Goal: Task Accomplishment & Management: Complete application form

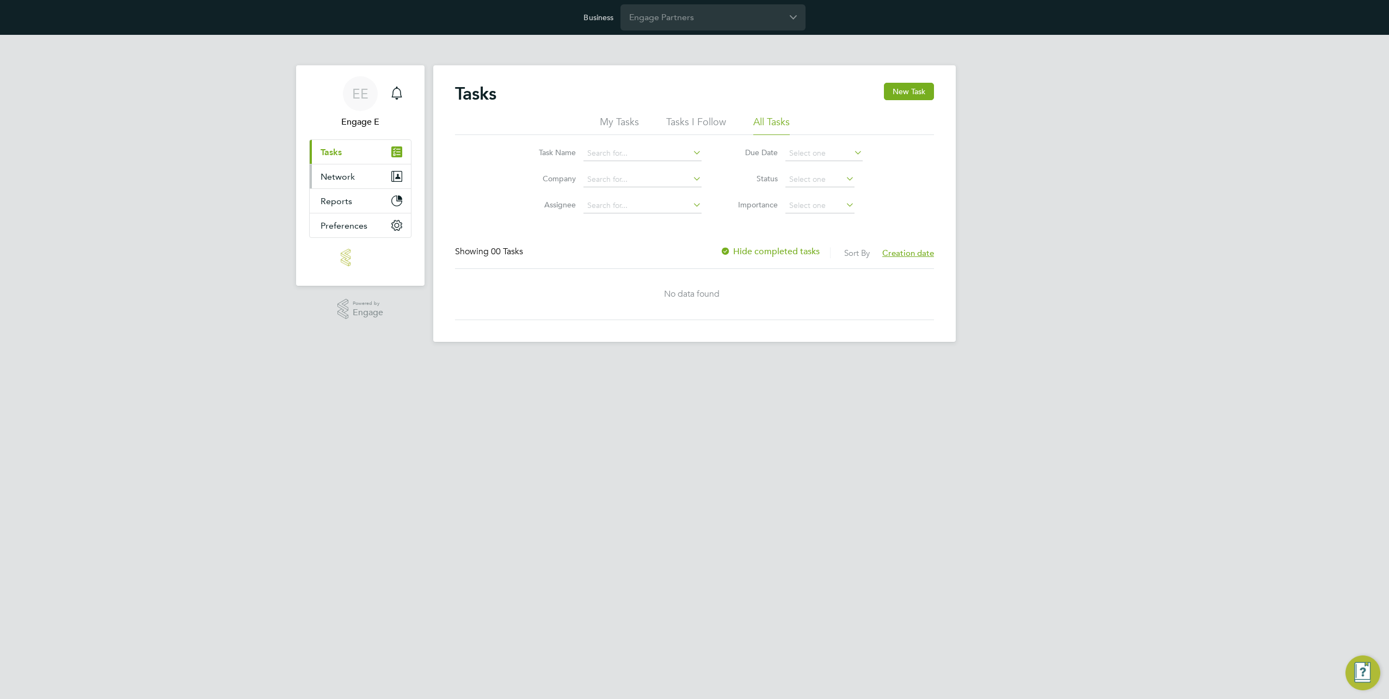
click at [356, 180] on button "Network" at bounding box center [360, 176] width 101 height 24
click at [349, 245] on span "Reports" at bounding box center [336, 245] width 32 height 10
click at [355, 156] on link "Current page: Tasks" at bounding box center [360, 152] width 101 height 24
click at [355, 178] on button "Network" at bounding box center [360, 176] width 101 height 24
click at [361, 238] on button "Reports" at bounding box center [360, 245] width 101 height 24
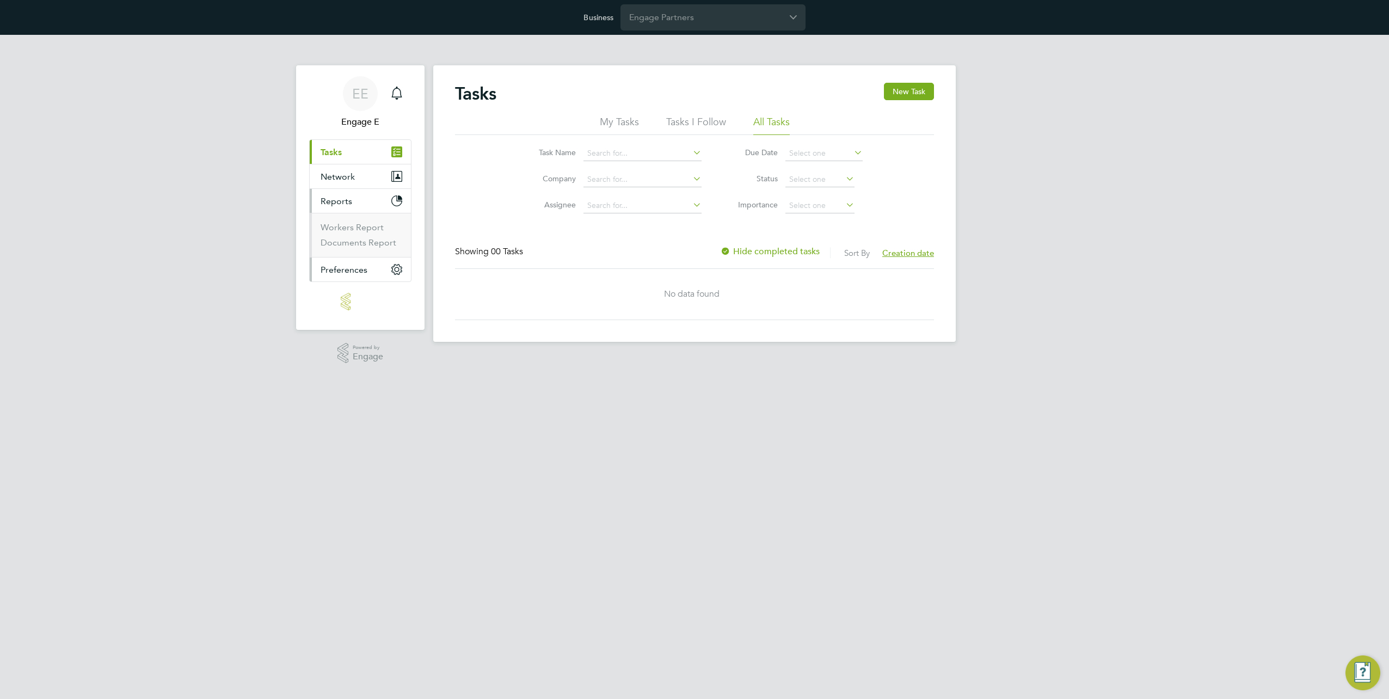
click at [358, 274] on button "Preferences" at bounding box center [360, 269] width 101 height 24
click at [363, 147] on link "Current page: Tasks" at bounding box center [360, 152] width 101 height 24
click at [679, 24] on input "Engage Partners" at bounding box center [712, 17] width 185 height 26
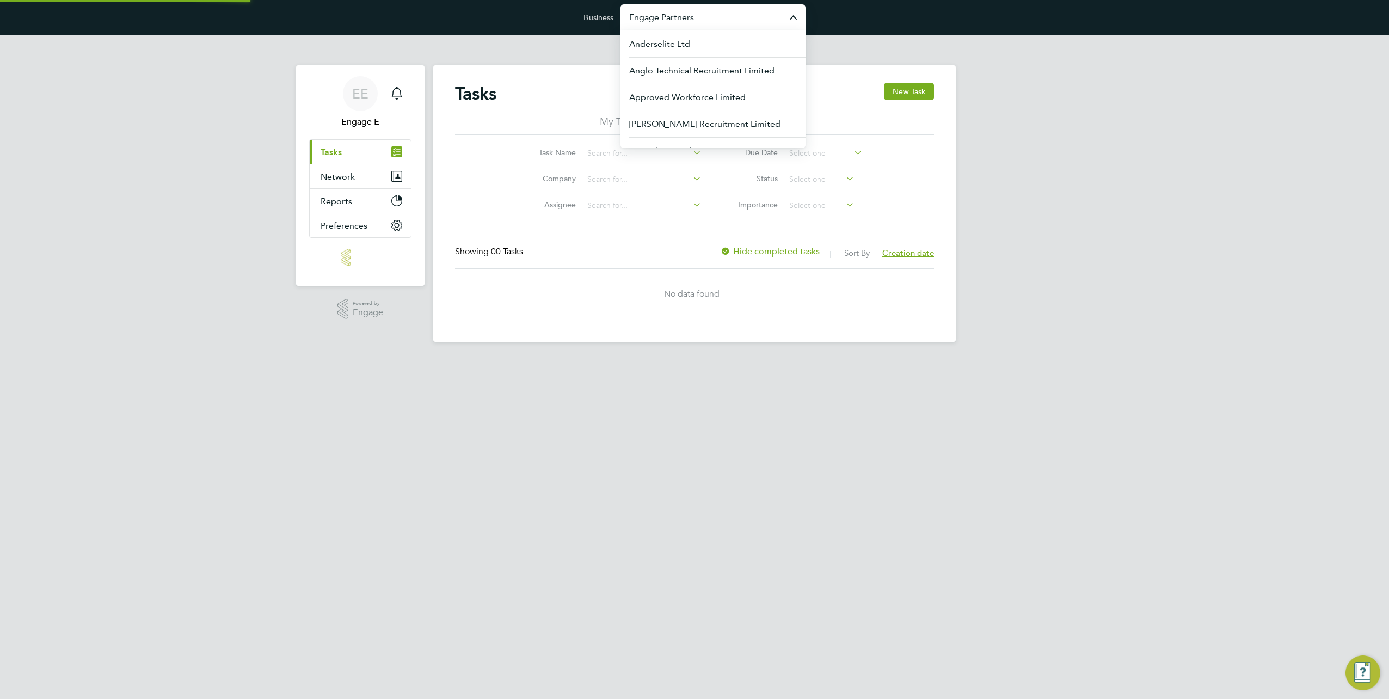
click at [679, 24] on input "Engage Partners" at bounding box center [712, 17] width 185 height 26
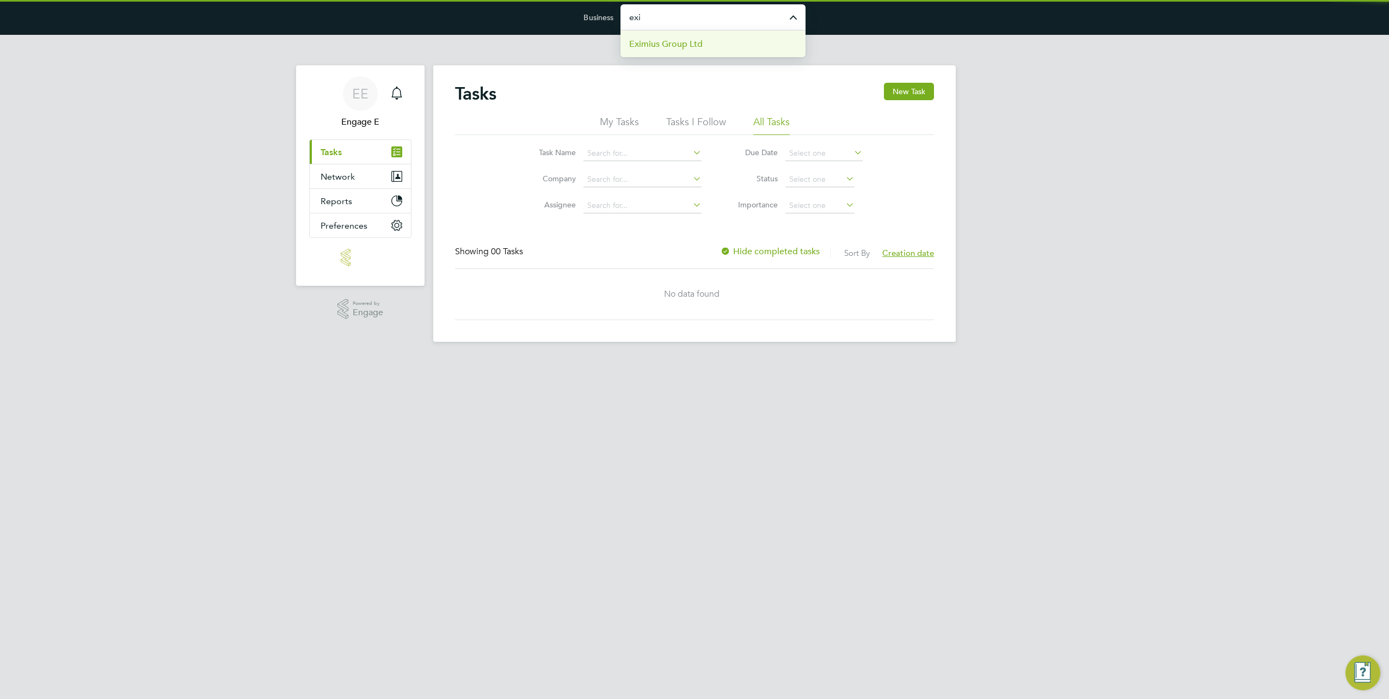
click at [684, 40] on span "Eximius Group Ltd" at bounding box center [665, 44] width 73 height 13
type input "Eximius Group Ltd"
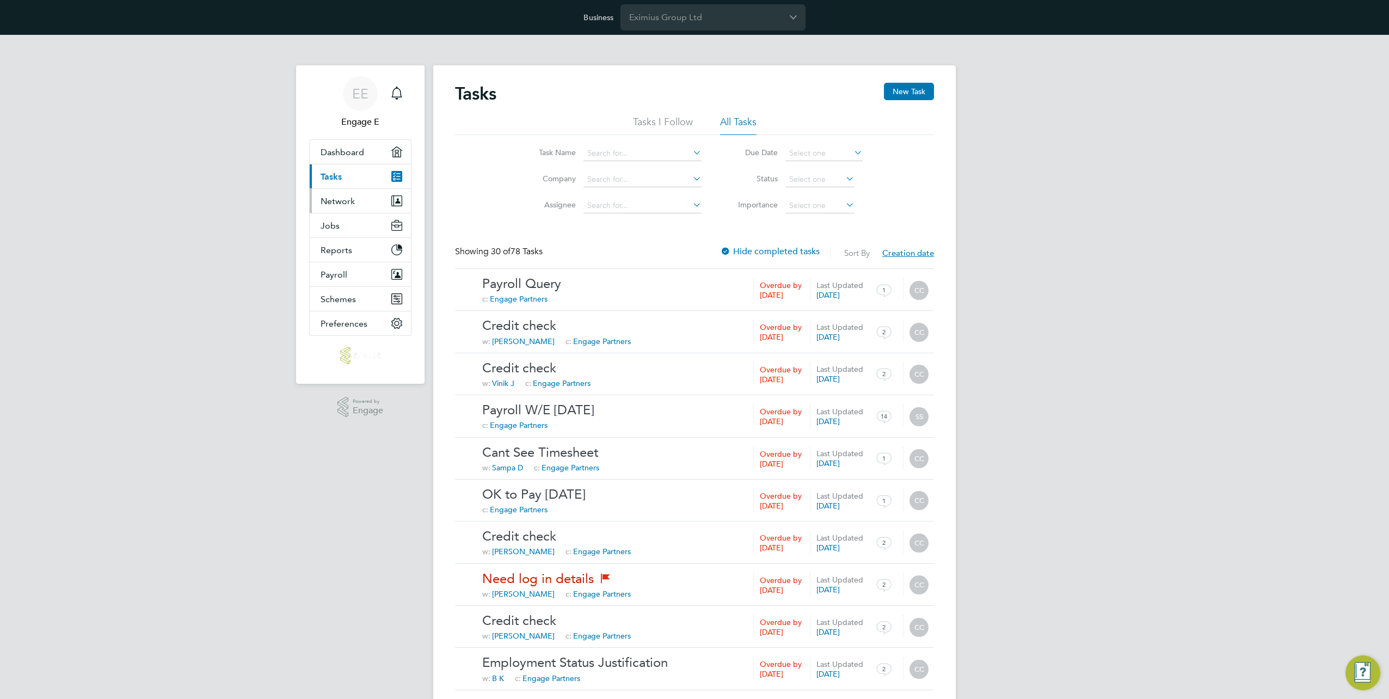
click at [338, 194] on button "Network" at bounding box center [360, 201] width 101 height 24
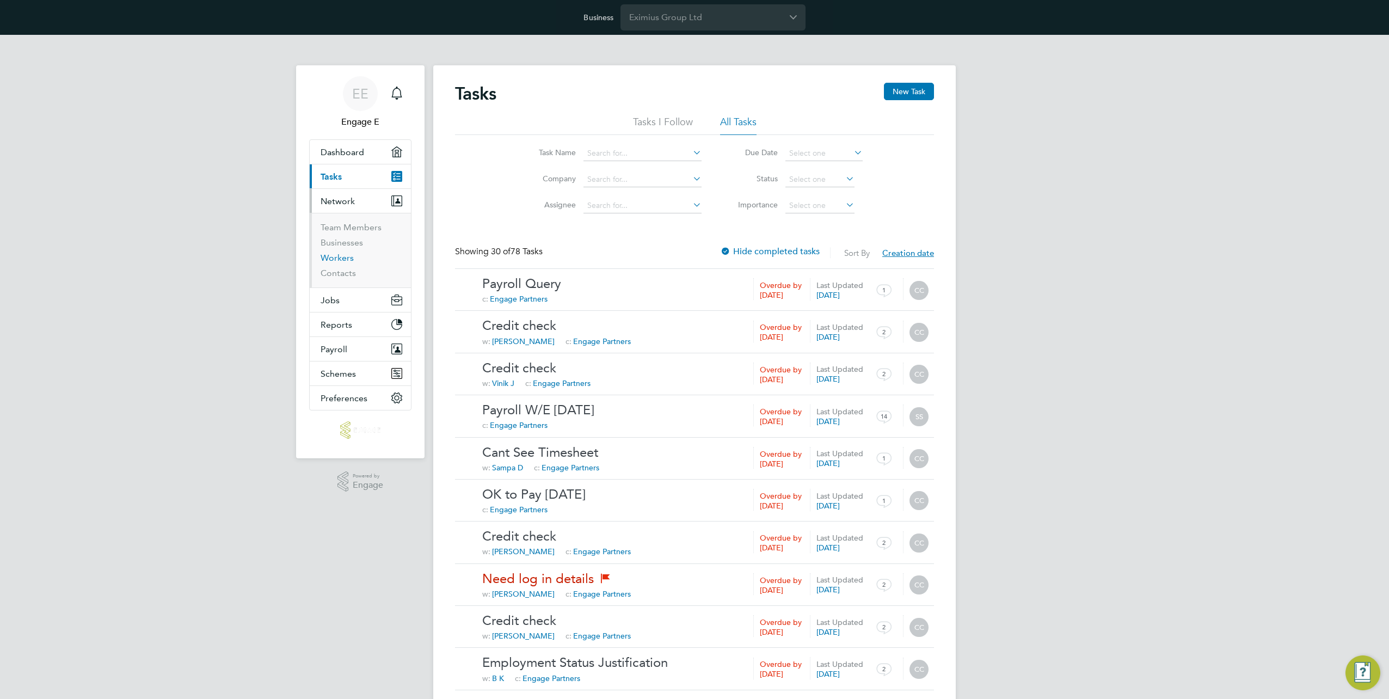
click at [338, 257] on link "Workers" at bounding box center [336, 257] width 33 height 10
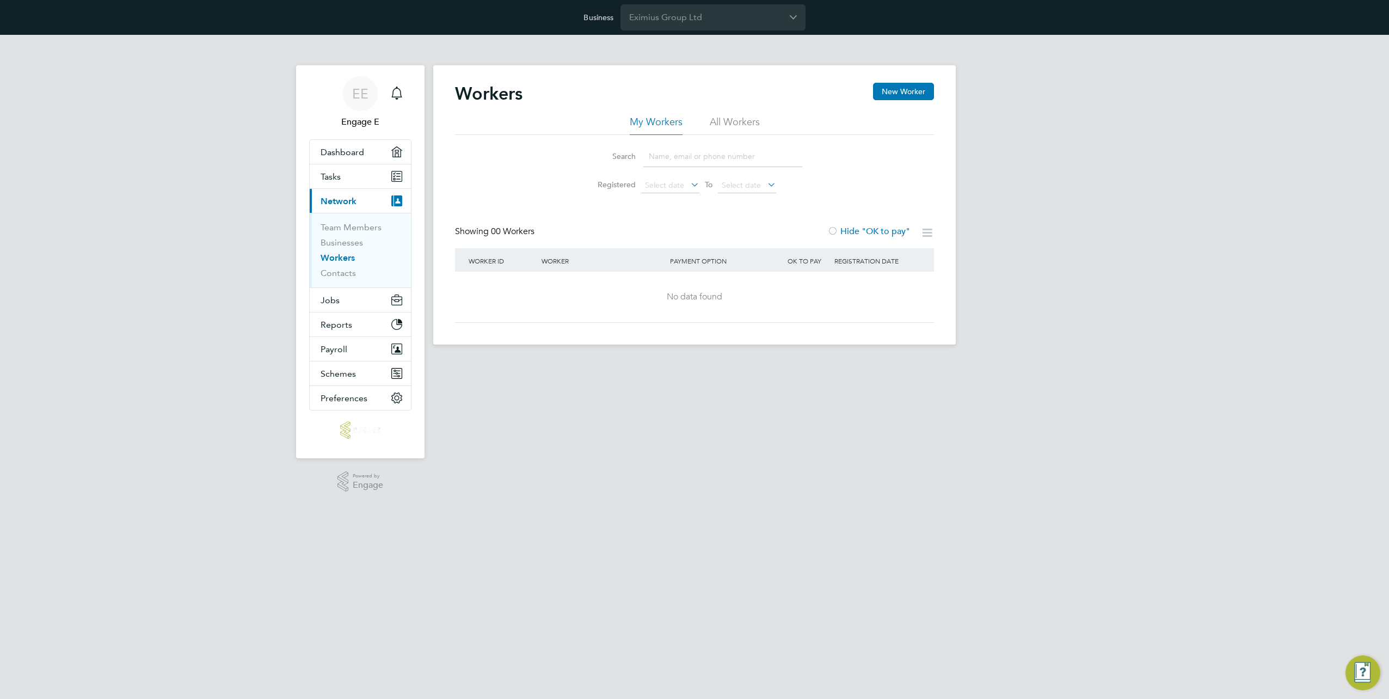
click at [748, 116] on li "All Workers" at bounding box center [735, 125] width 50 height 20
click at [362, 151] on span "Dashboard" at bounding box center [342, 152] width 44 height 10
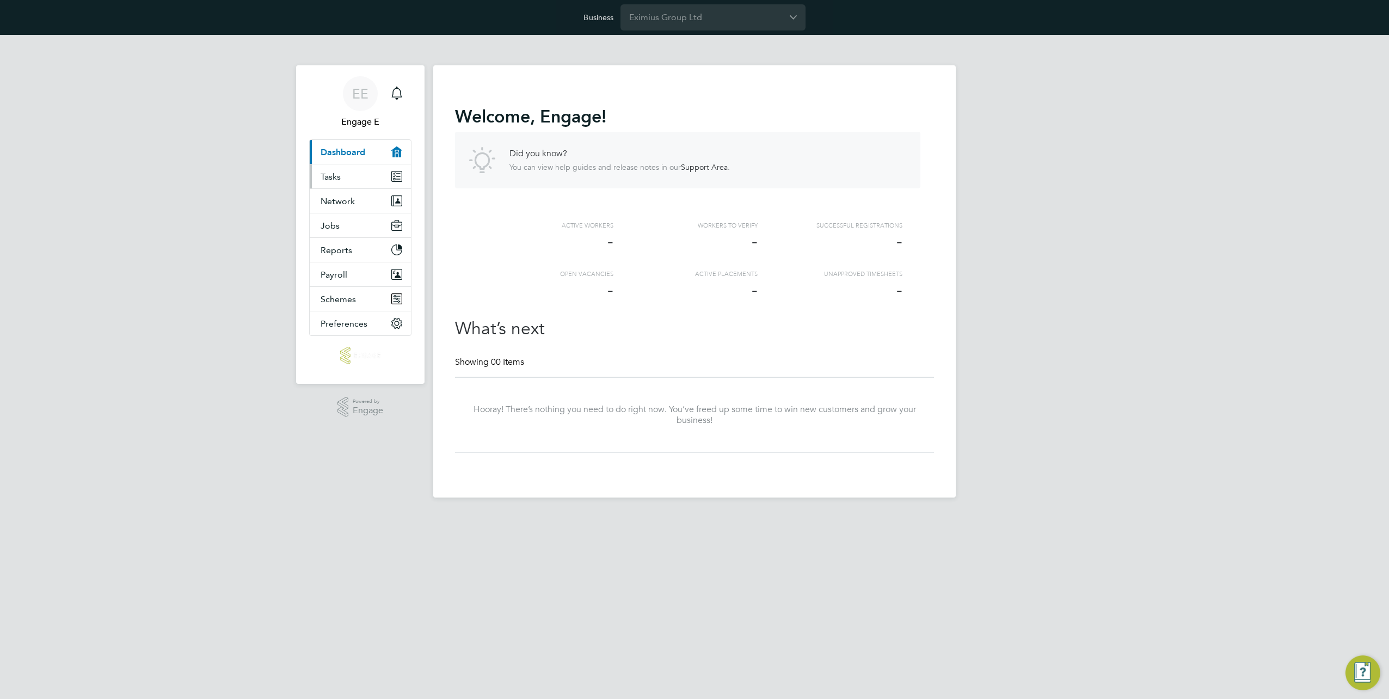
click at [360, 170] on link "Tasks" at bounding box center [360, 176] width 101 height 24
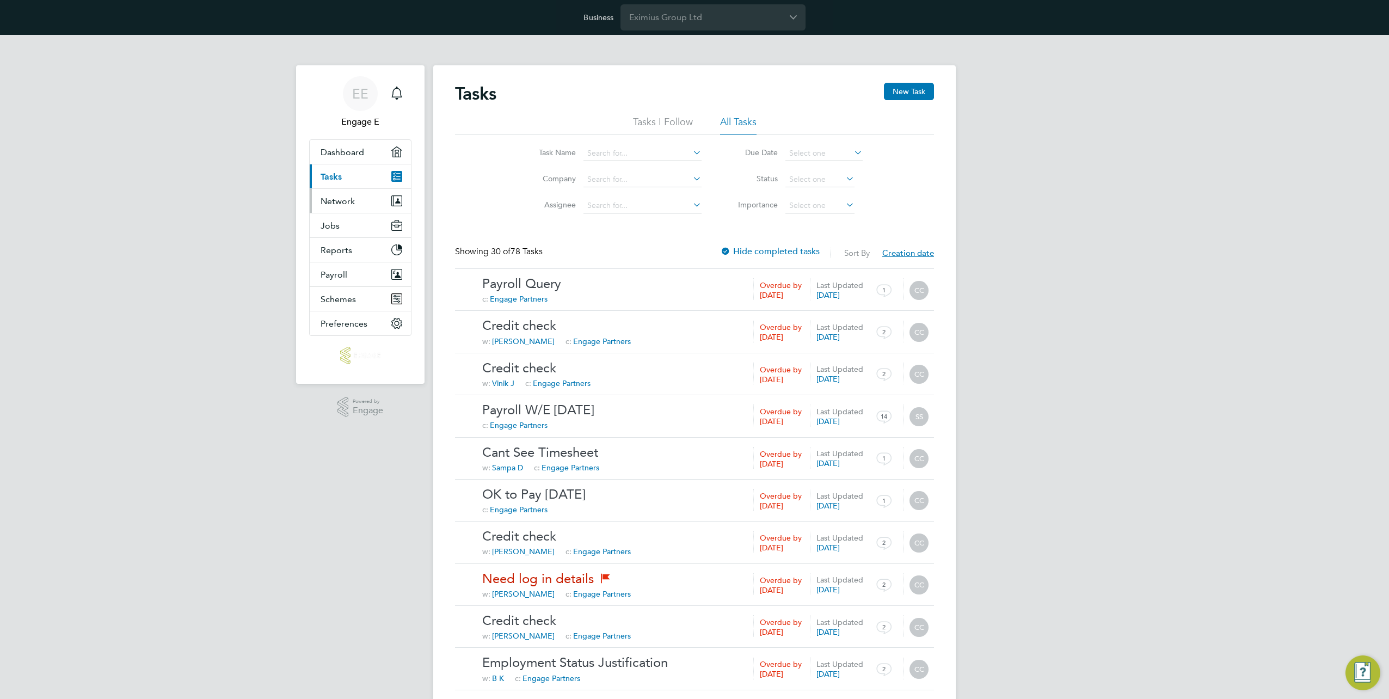
click at [360, 197] on button "Network" at bounding box center [360, 201] width 101 height 24
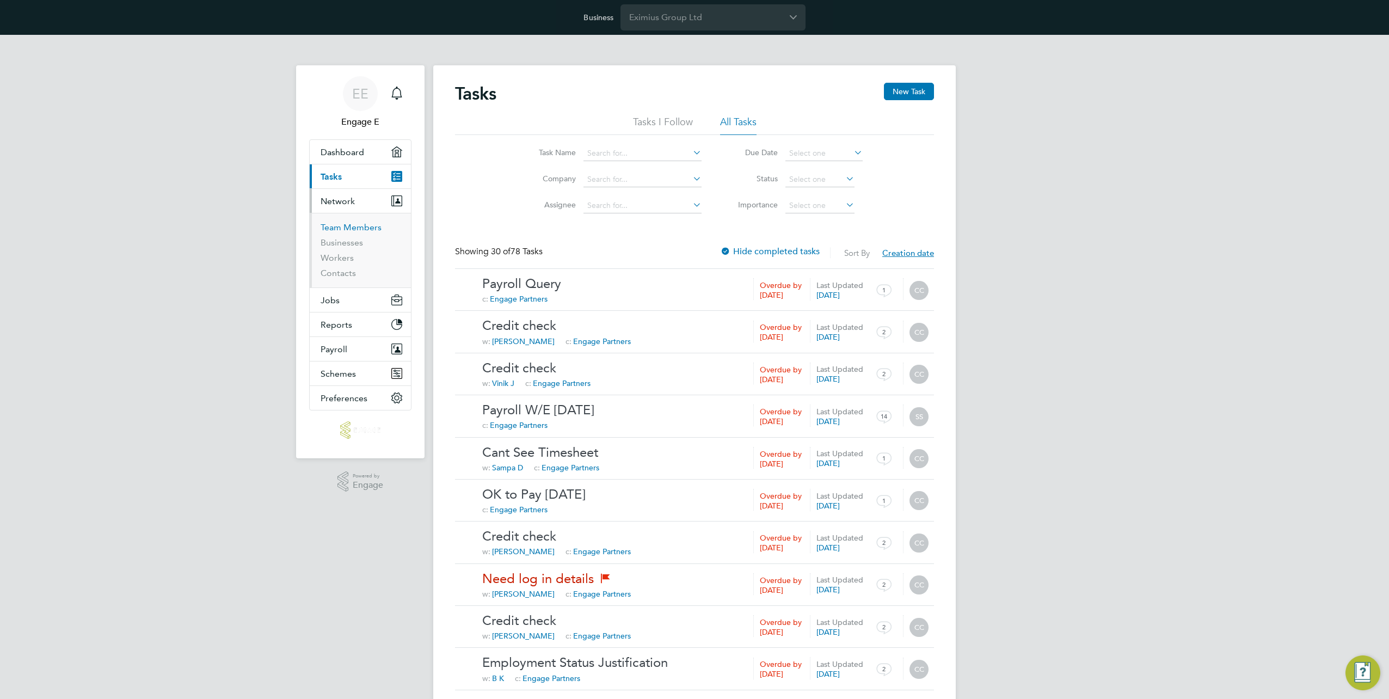
click at [351, 227] on link "Team Members" at bounding box center [350, 227] width 61 height 10
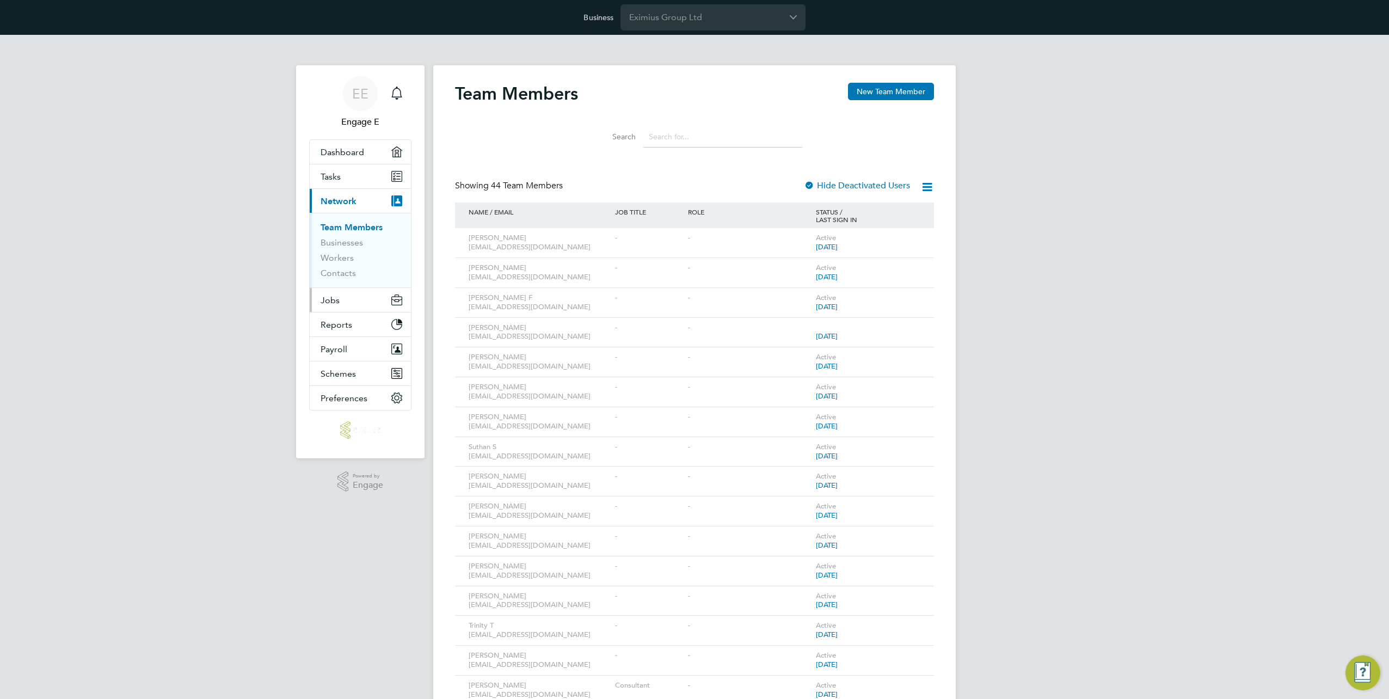
click at [356, 300] on button "Jobs" at bounding box center [360, 300] width 101 height 24
click at [355, 301] on button "Jobs" at bounding box center [360, 300] width 101 height 24
click at [338, 246] on link "Positions" at bounding box center [338, 251] width 36 height 10
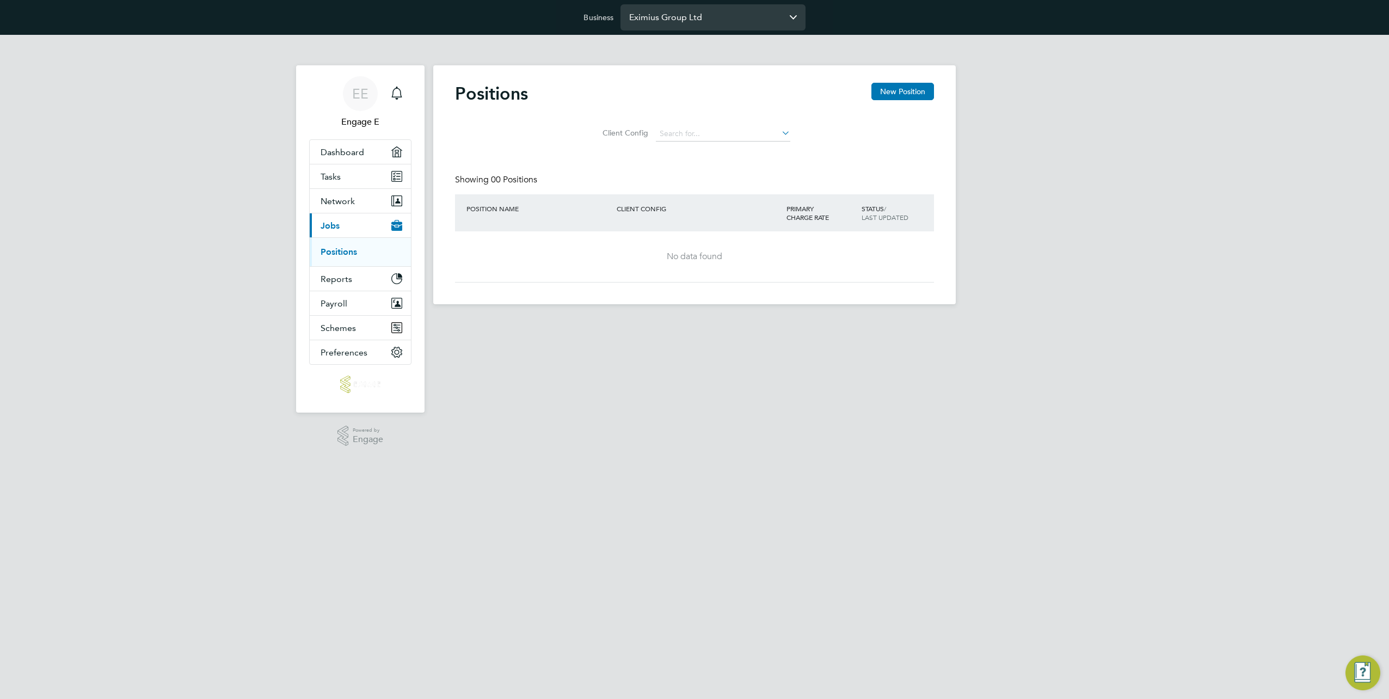
click at [705, 19] on input "Eximius Group Ltd" at bounding box center [712, 17] width 185 height 26
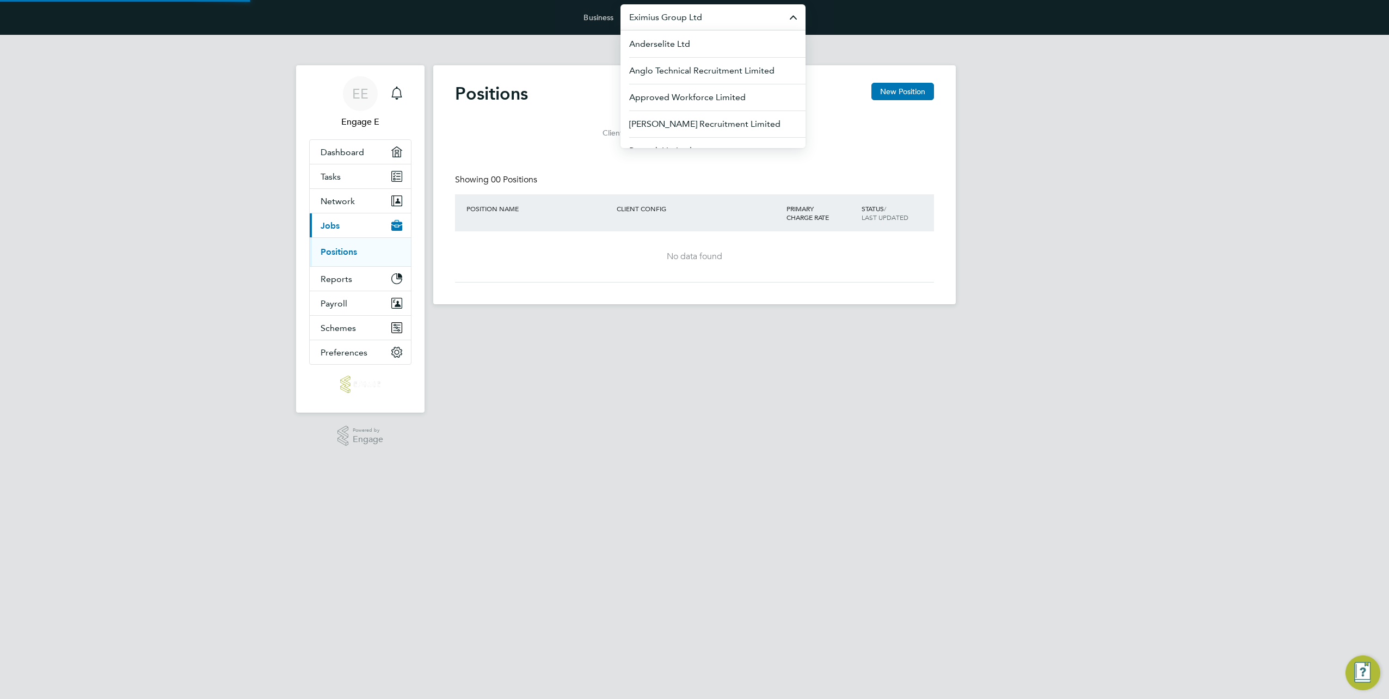
click at [704, 19] on input "Eximius Group Ltd" at bounding box center [712, 17] width 185 height 26
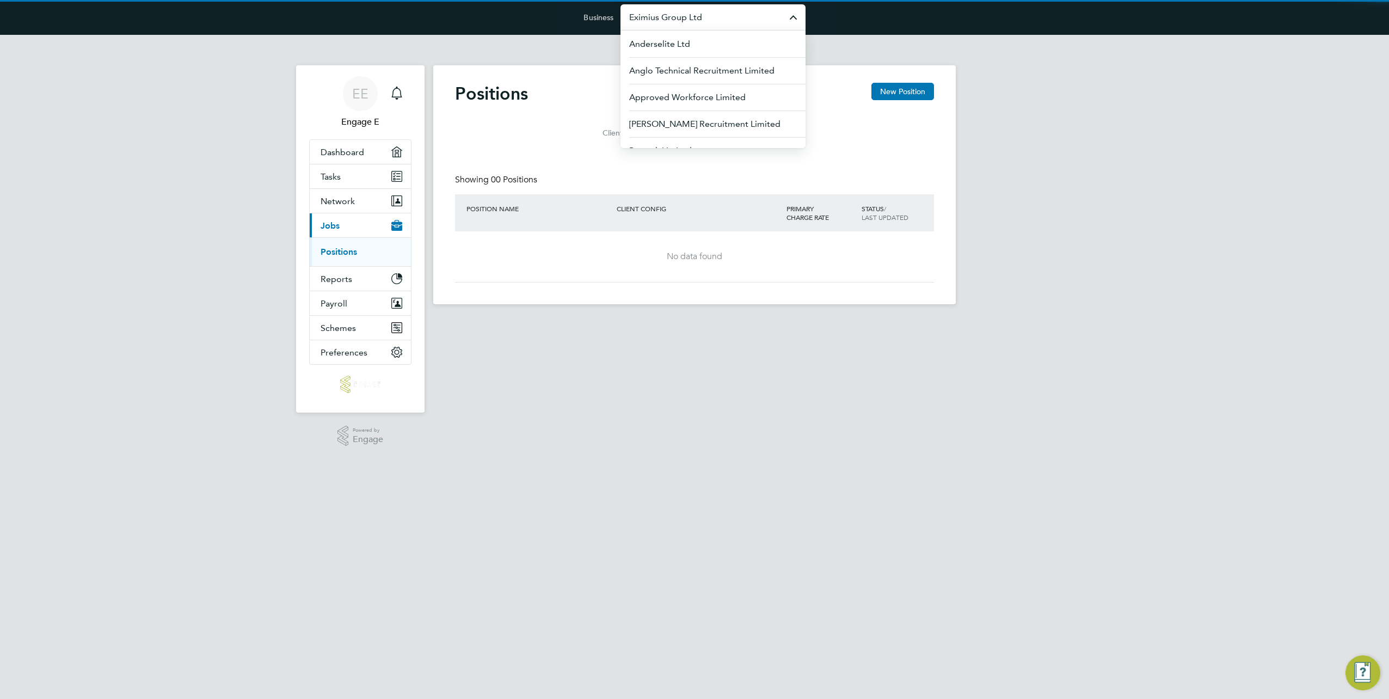
click at [713, 19] on input "Eximius Group Ltd" at bounding box center [712, 17] width 185 height 26
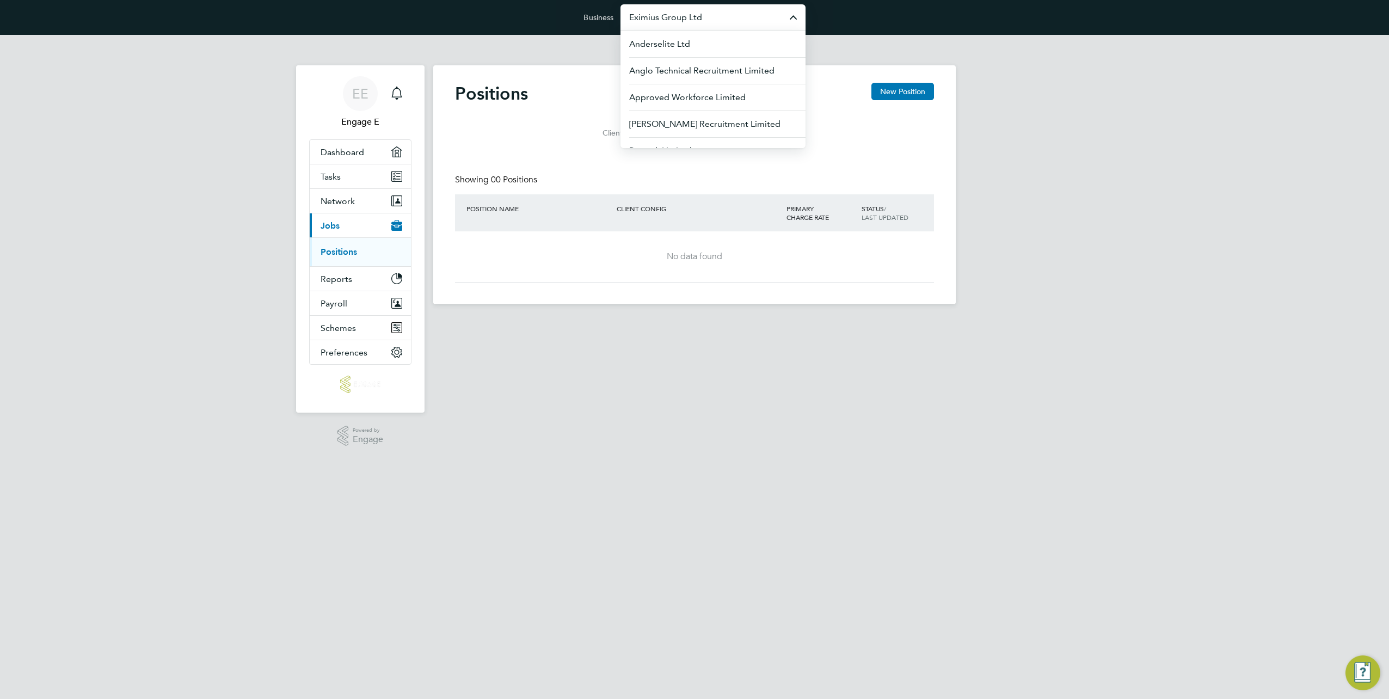
click at [713, 19] on input "Eximius Group Ltd" at bounding box center [712, 17] width 185 height 26
click at [717, 49] on span "[PERSON_NAME] Site Services Limited" at bounding box center [706, 44] width 155 height 13
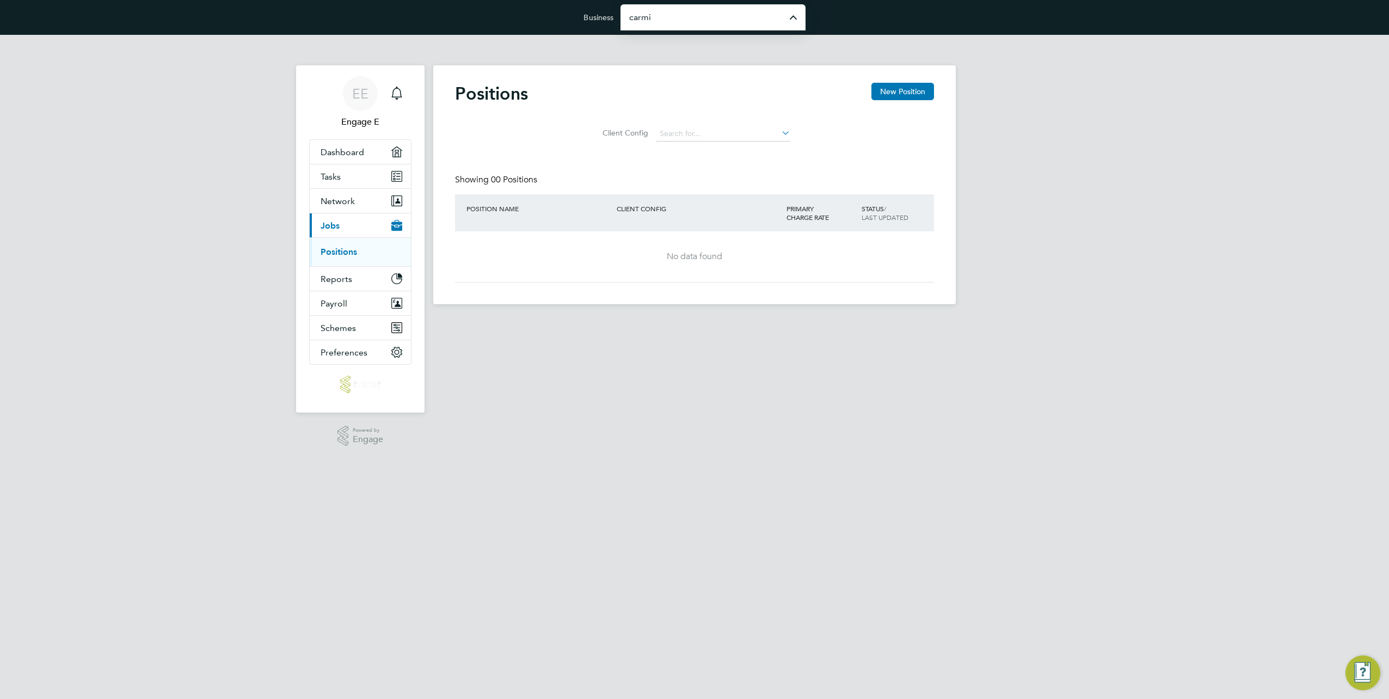
type input "[PERSON_NAME] Site Services Limited"
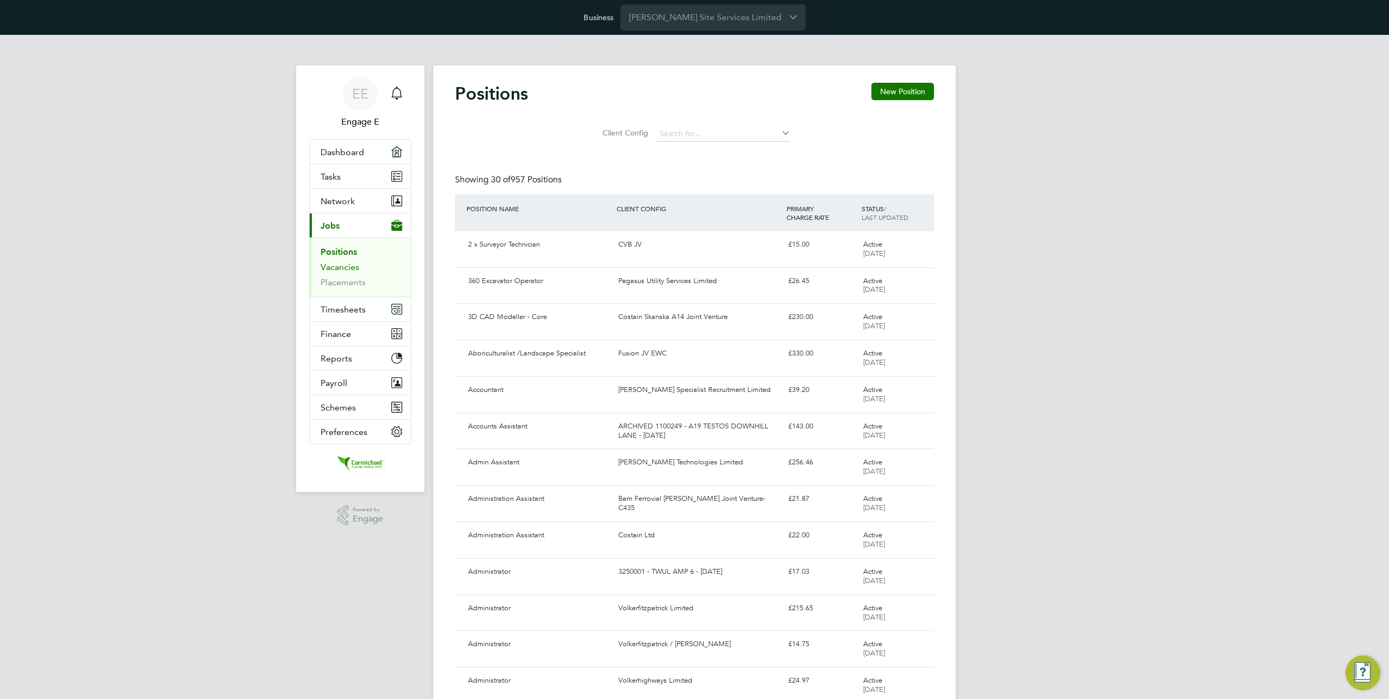
click at [338, 269] on link "Vacancies" at bounding box center [339, 267] width 39 height 10
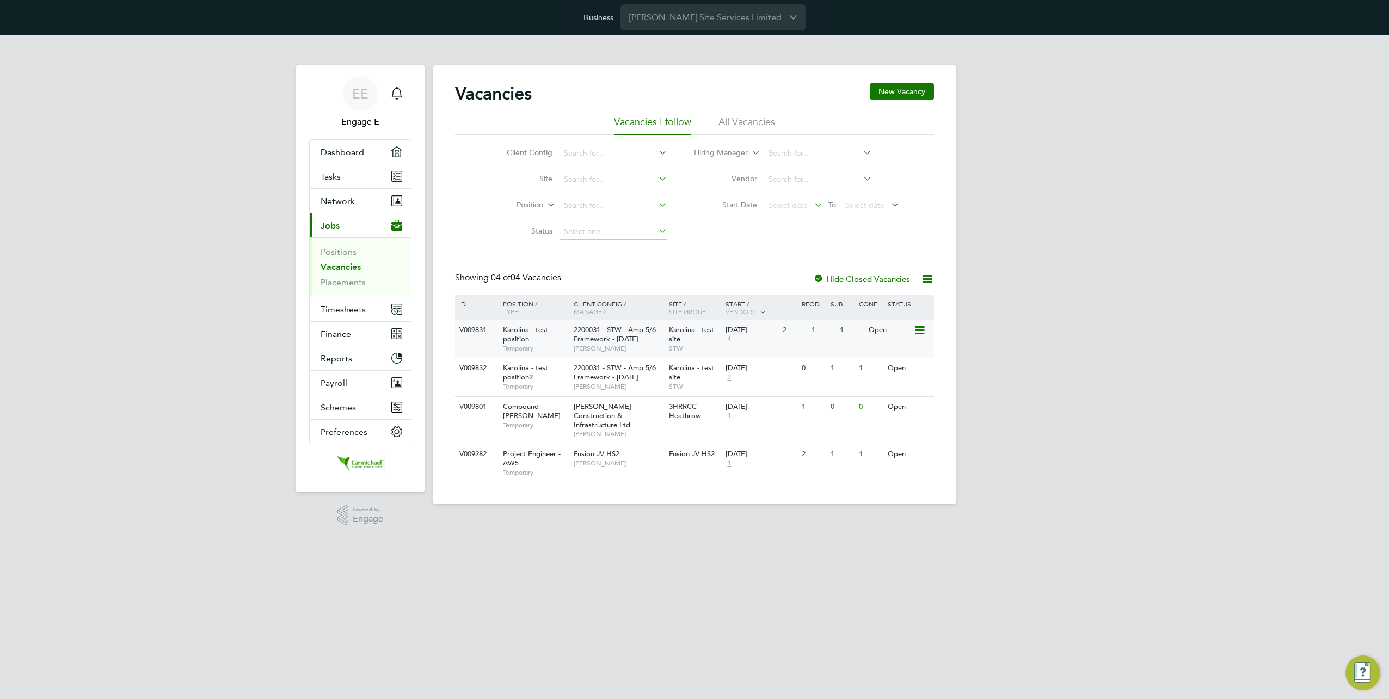
click at [572, 344] on div "2200031 - STW - Amp 5/6 Framework - 14/07/2009 Annette A" at bounding box center [618, 339] width 95 height 38
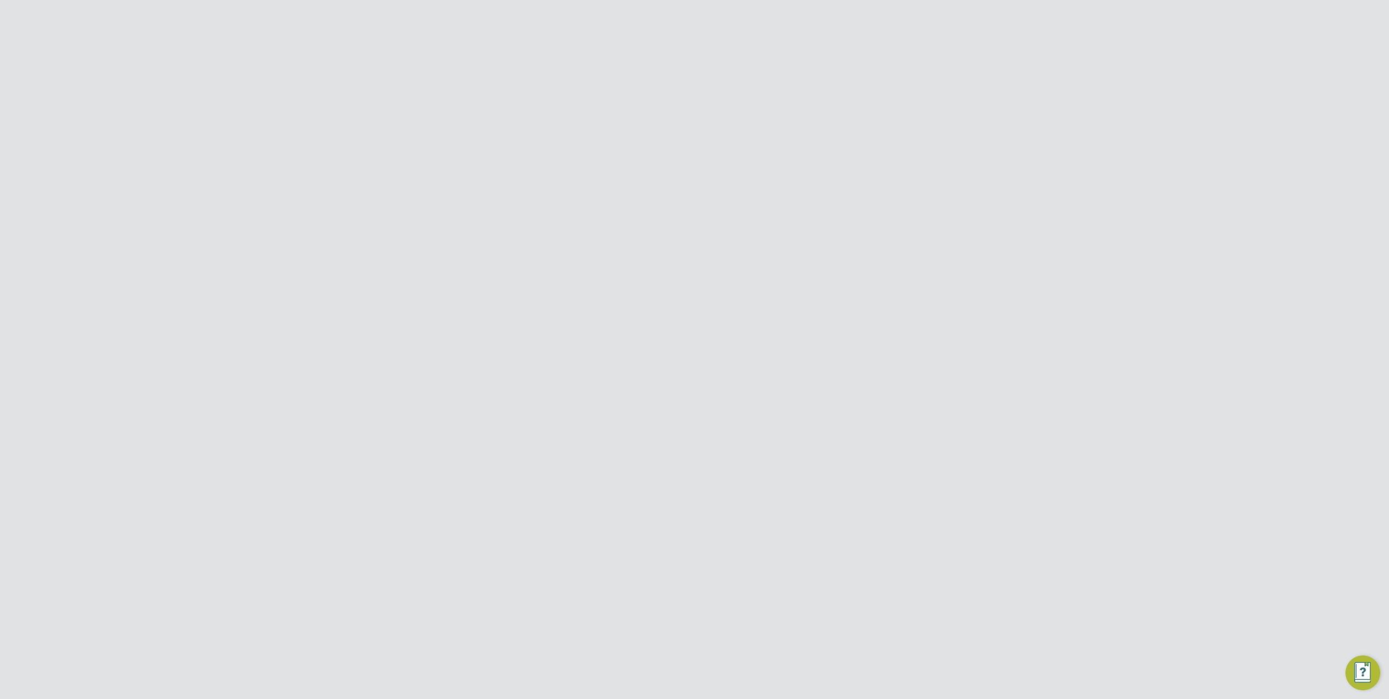
scroll to position [653, 0]
click at [915, 526] on icon at bounding box center [920, 528] width 11 height 13
click at [920, 524] on icon at bounding box center [920, 528] width 11 height 13
drag, startPoint x: 445, startPoint y: 465, endPoint x: 710, endPoint y: 550, distance: 278.1
click at [710, 550] on div "Vacancy Details Unfollow 3 x Karolina - test position - V009831 Confirmed 1 of …" at bounding box center [694, 123] width 522 height 1422
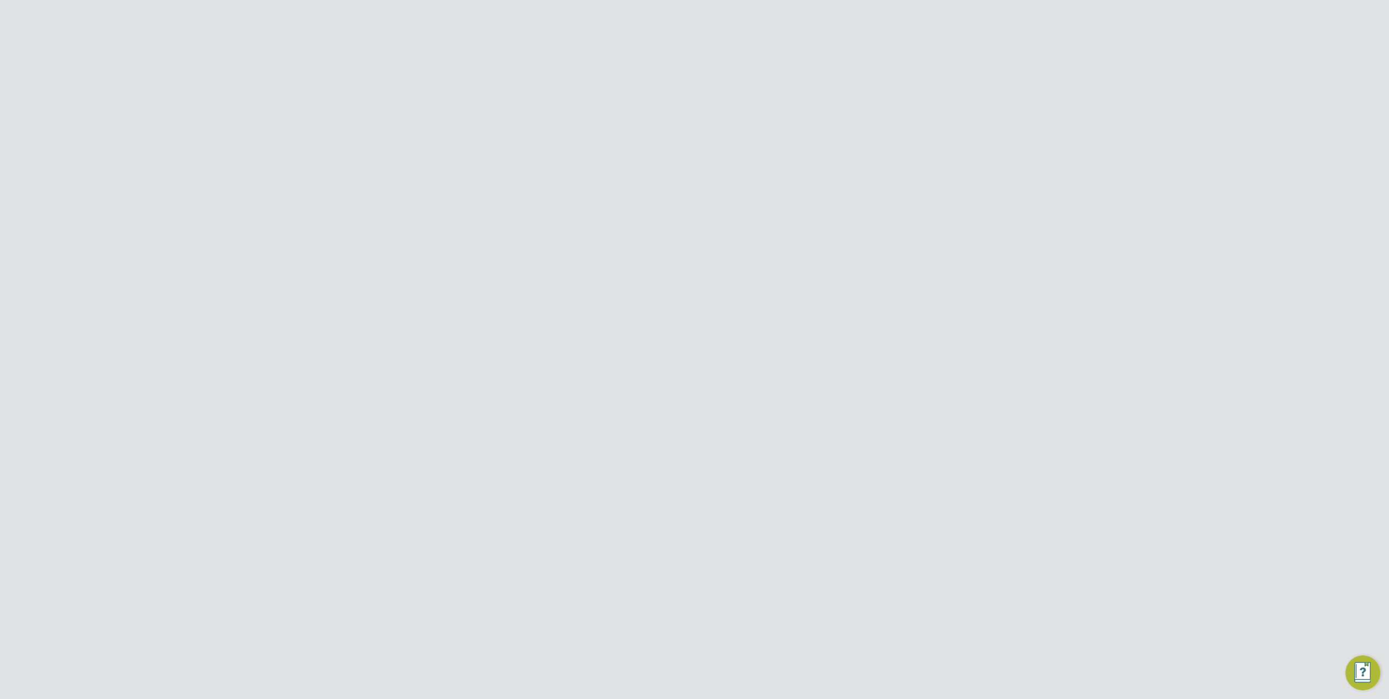
drag, startPoint x: 710, startPoint y: 550, endPoint x: 726, endPoint y: 580, distance: 34.6
click at [726, 575] on div "Worker / Position Vendor Site / Client Config Charge / PO Start / Finish Status…" at bounding box center [694, 526] width 479 height 98
click at [340, 385] on div "EE Engage E Notifications Applications: Dashboard Tasks Network Team Members Bu…" at bounding box center [694, 8] width 1389 height 1470
click at [176, 514] on div "EE Engage E Notifications Applications: Dashboard Tasks Network Team Members Bu…" at bounding box center [694, 8] width 1389 height 1470
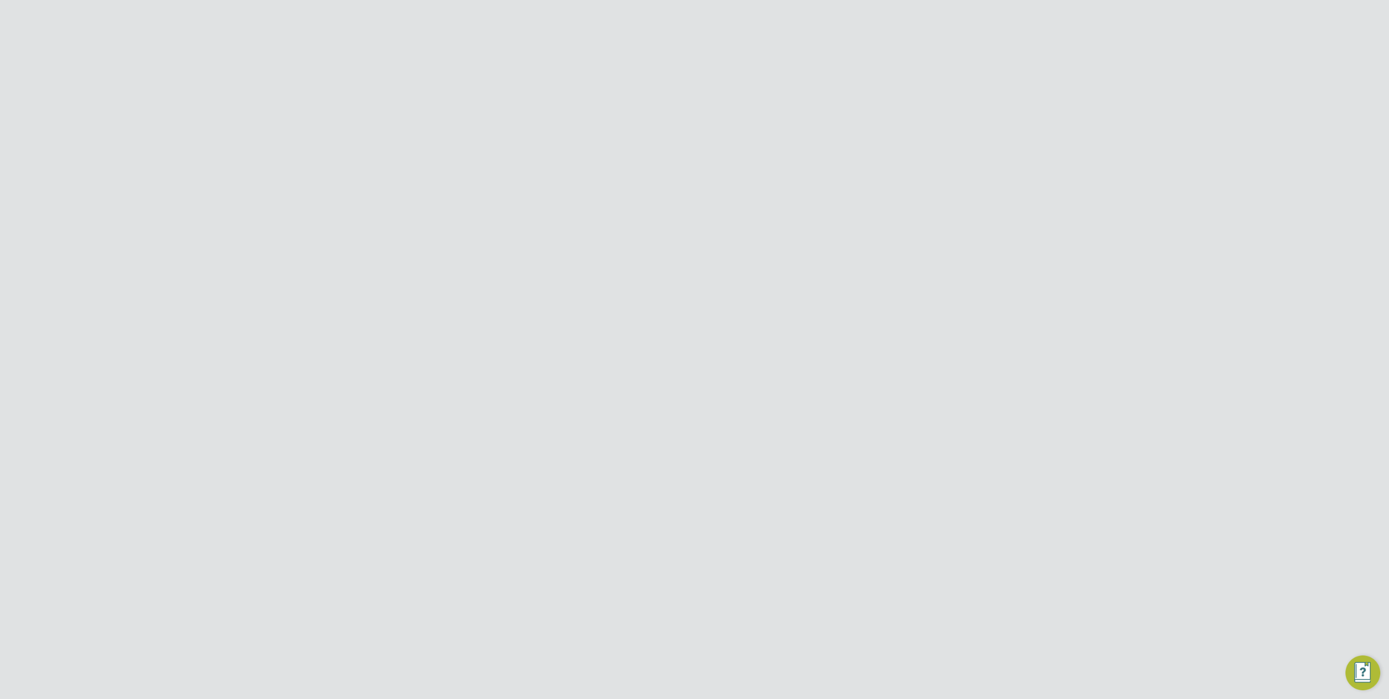
click at [912, 187] on div "Confirmed" at bounding box center [887, 190] width 57 height 18
click at [920, 403] on icon at bounding box center [926, 407] width 14 height 9
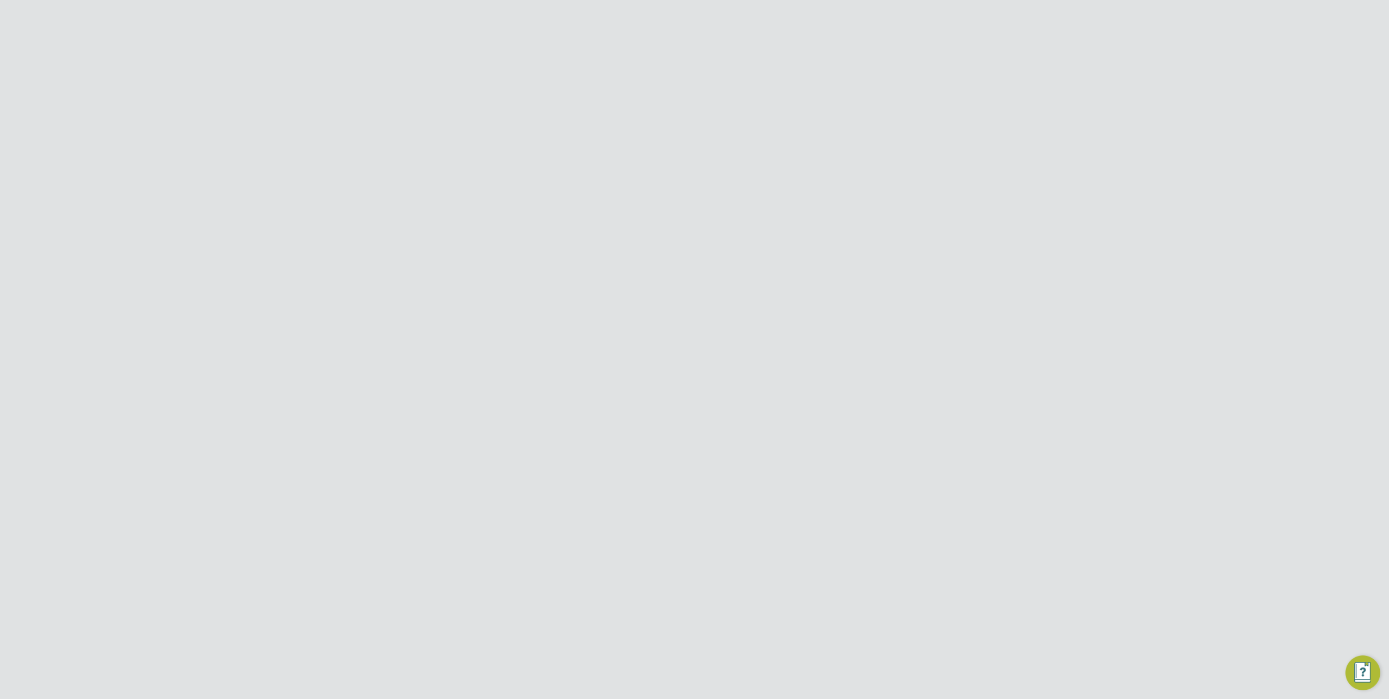
click at [919, 369] on icon at bounding box center [920, 375] width 11 height 13
click at [500, 272] on button "Submit Worker" at bounding box center [500, 275] width 65 height 11
click at [933, 91] on div at bounding box center [931, 88] width 20 height 20
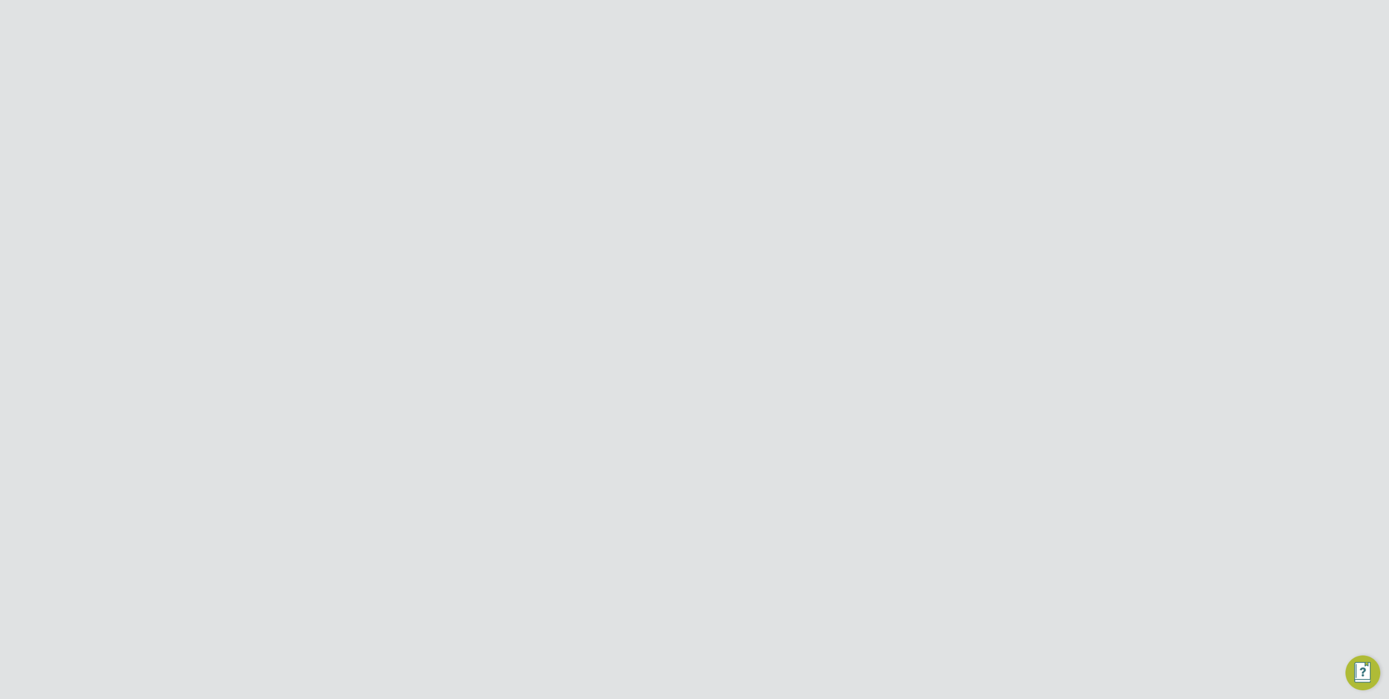
scroll to position [47, 0]
click at [349, 234] on link "Placements" at bounding box center [342, 235] width 45 height 10
click at [750, 126] on li "All Placements" at bounding box center [751, 125] width 63 height 20
click at [608, 367] on div "[PERSON_NAME] Site Services Limited" at bounding box center [576, 382] width 75 height 41
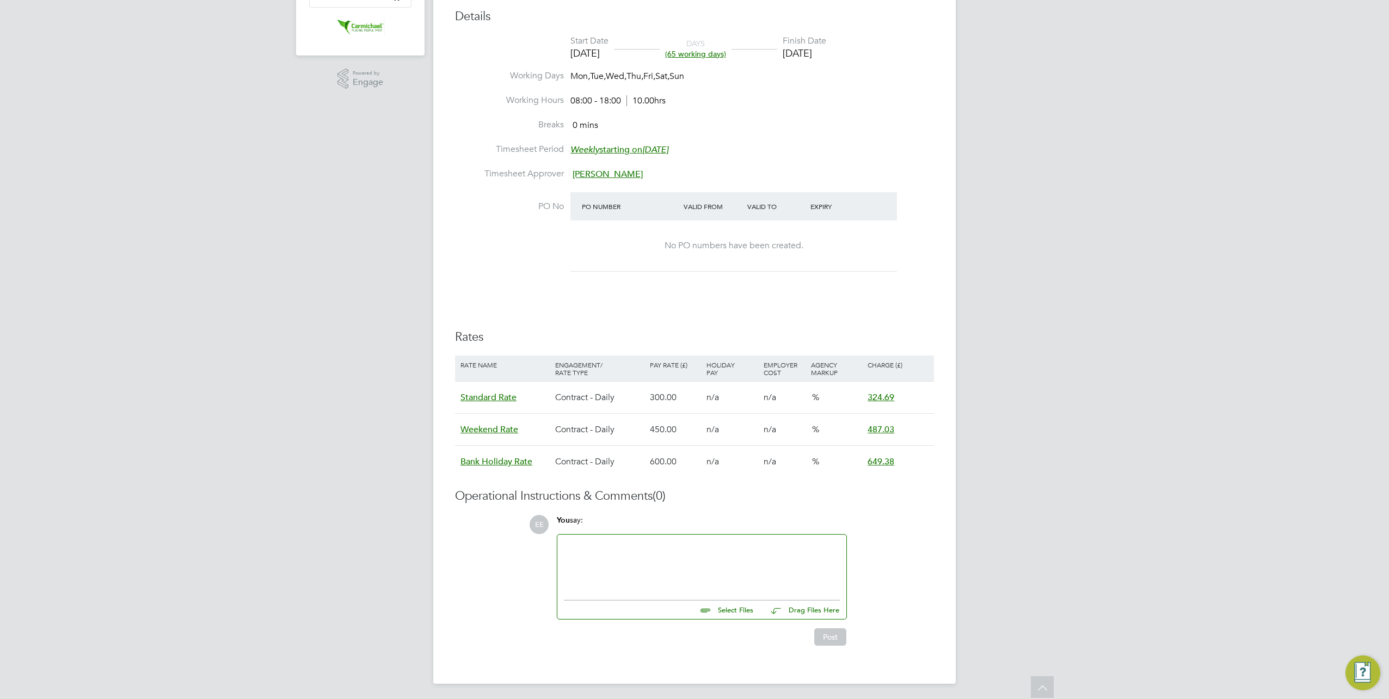
scroll to position [437, 0]
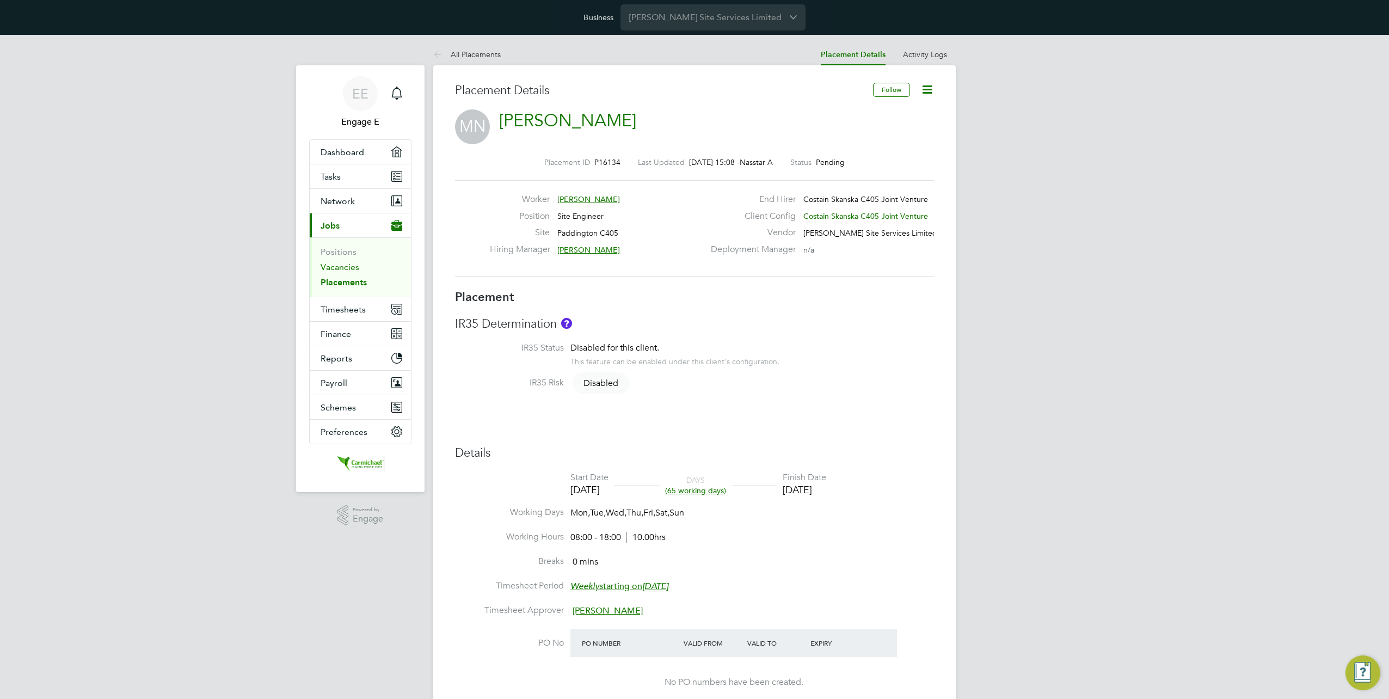
click at [358, 267] on link "Vacancies" at bounding box center [339, 267] width 39 height 10
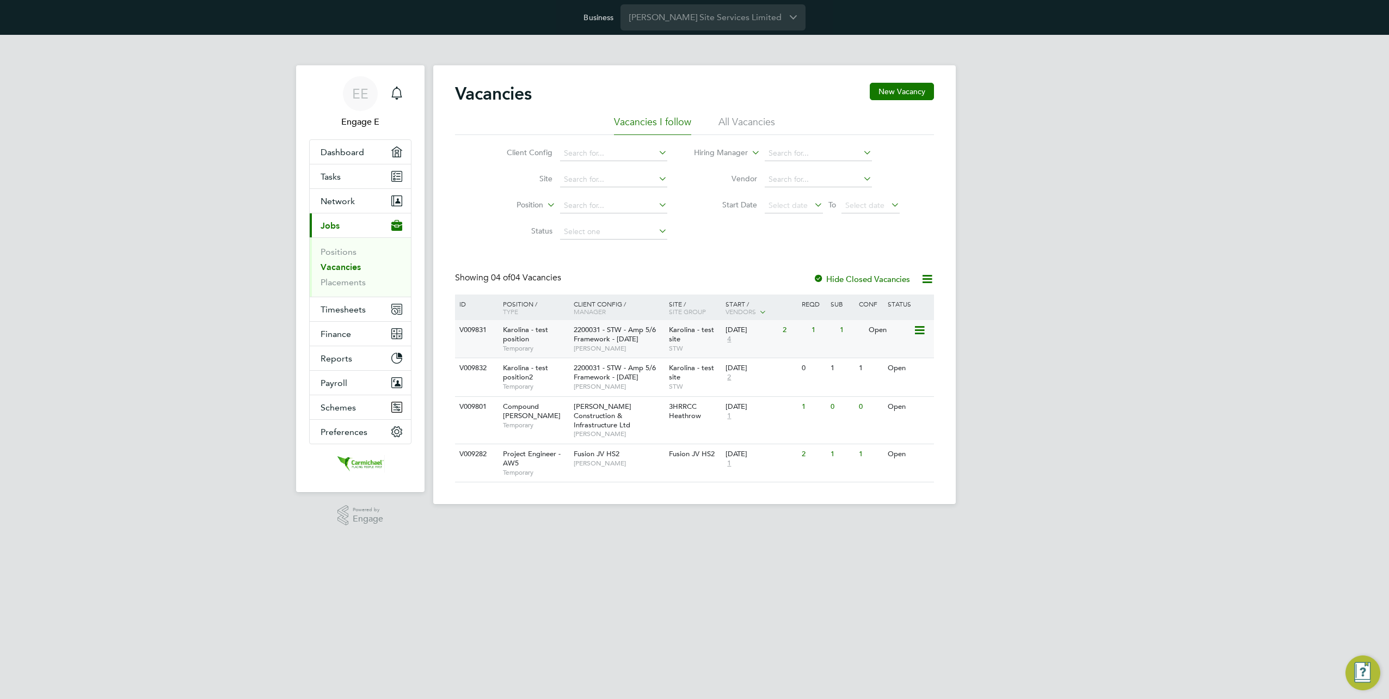
click at [626, 334] on span "2200031 - STW - Amp 5/6 Framework - [DATE]" at bounding box center [615, 334] width 82 height 19
click at [343, 272] on li "Vacancies" at bounding box center [361, 269] width 82 height 15
click at [344, 285] on link "Placements" at bounding box center [342, 282] width 45 height 10
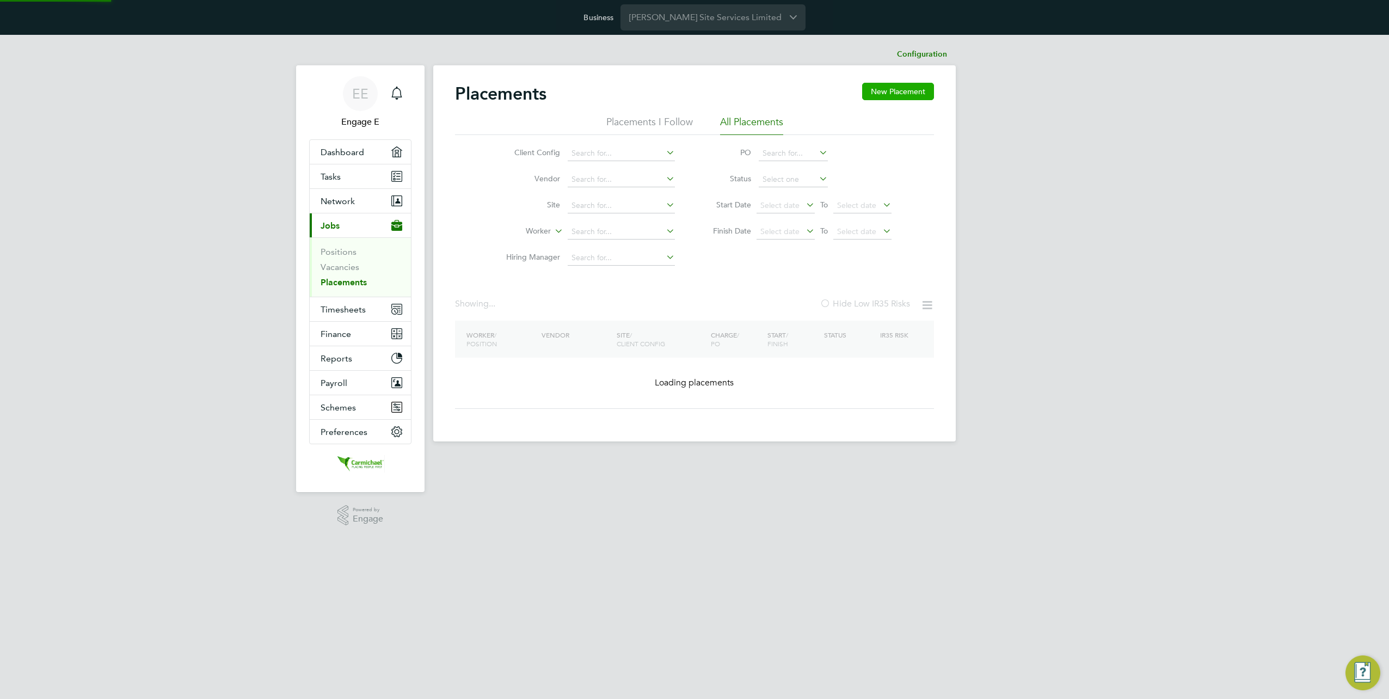
click at [893, 94] on button "New Placement" at bounding box center [898, 91] width 72 height 17
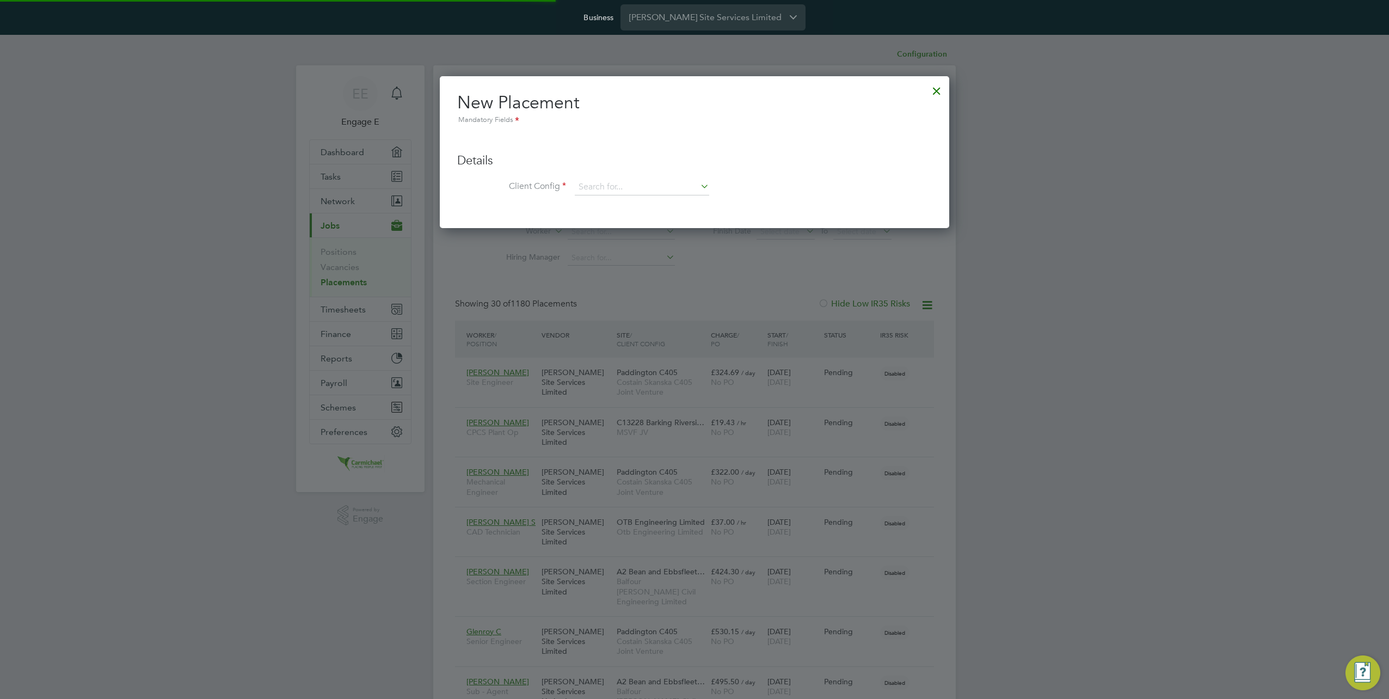
scroll to position [41, 76]
click at [643, 187] on input at bounding box center [642, 187] width 134 height 16
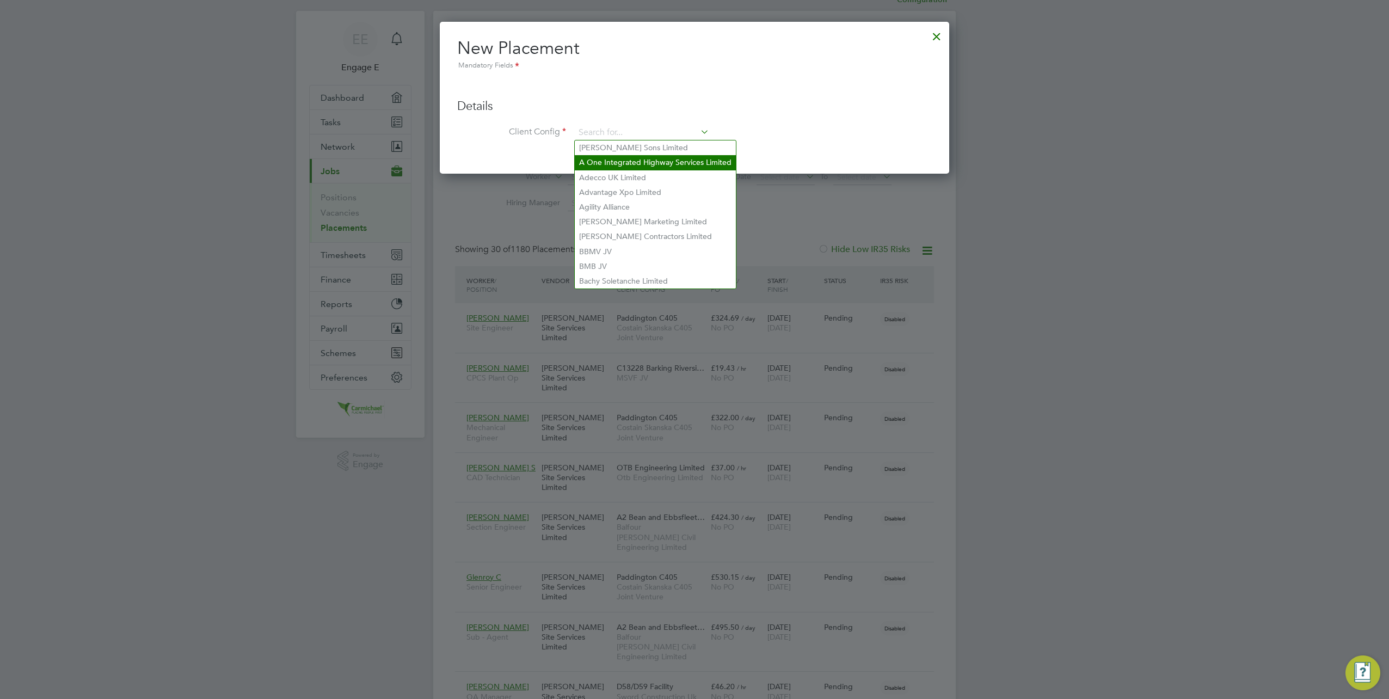
click at [699, 157] on li "A One Integrated Highway Services Limited" at bounding box center [655, 162] width 161 height 15
type input "A One Integrated Highway Services Limited"
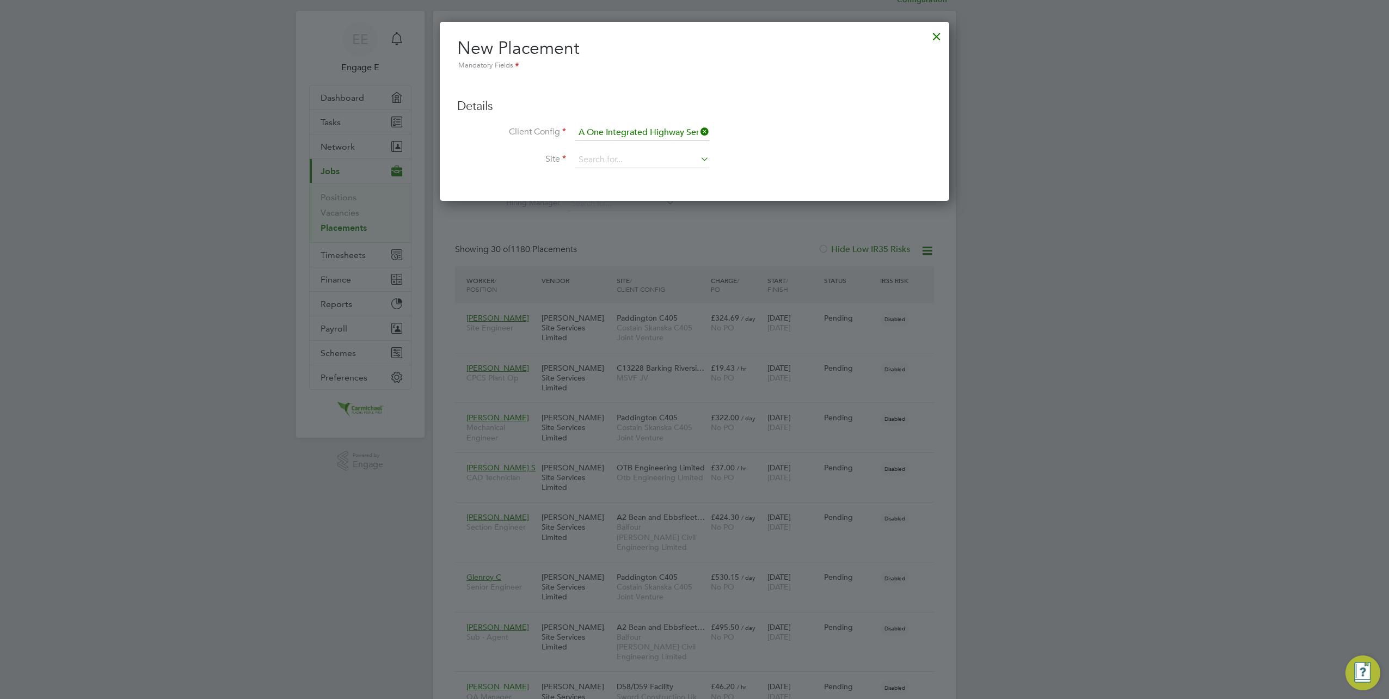
click at [698, 161] on icon at bounding box center [698, 158] width 0 height 15
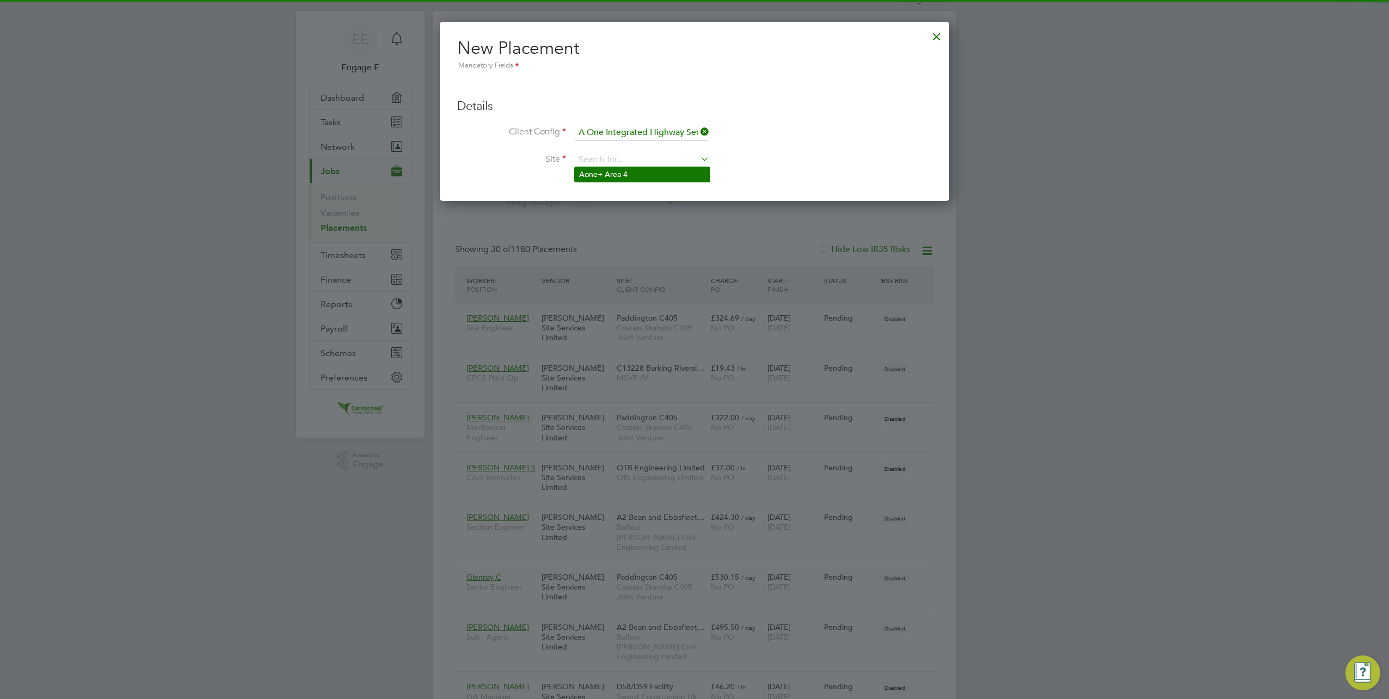
click at [679, 178] on li "Aone+ Area 4" at bounding box center [642, 174] width 135 height 15
type input "Aone+ Area 4"
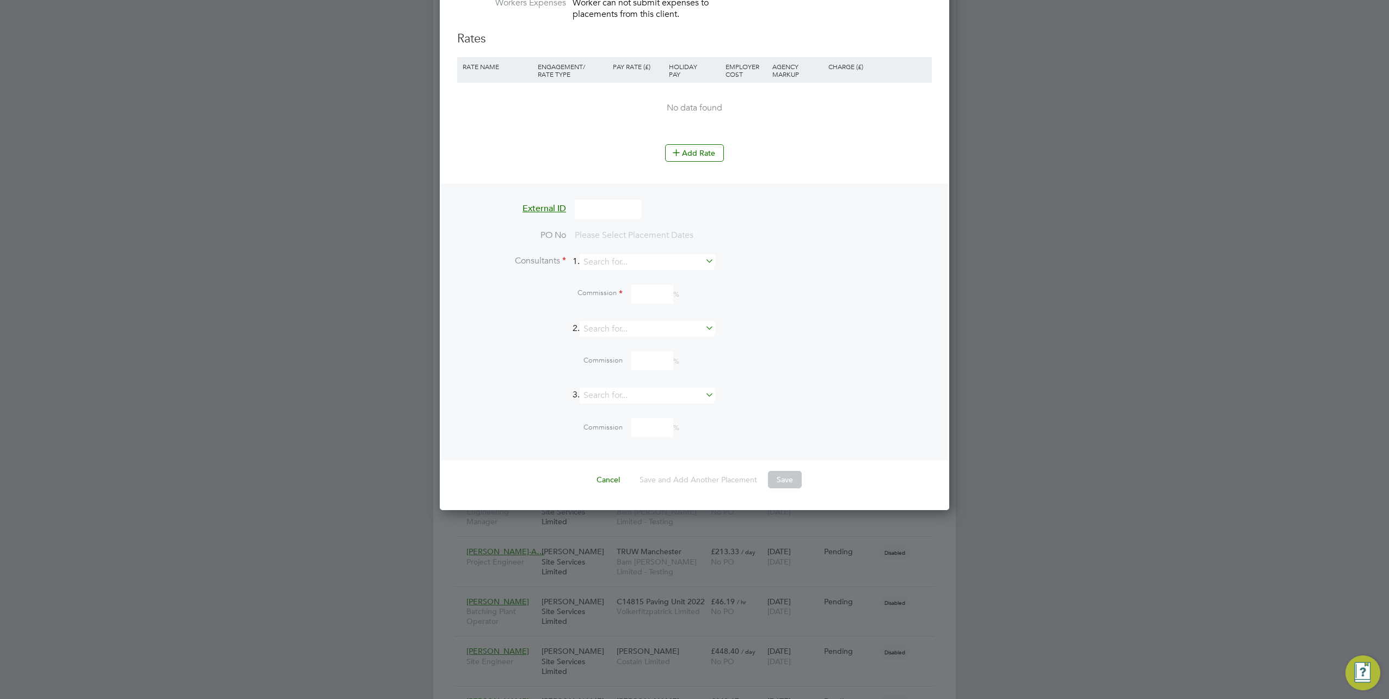
click at [703, 256] on icon at bounding box center [703, 260] width 0 height 15
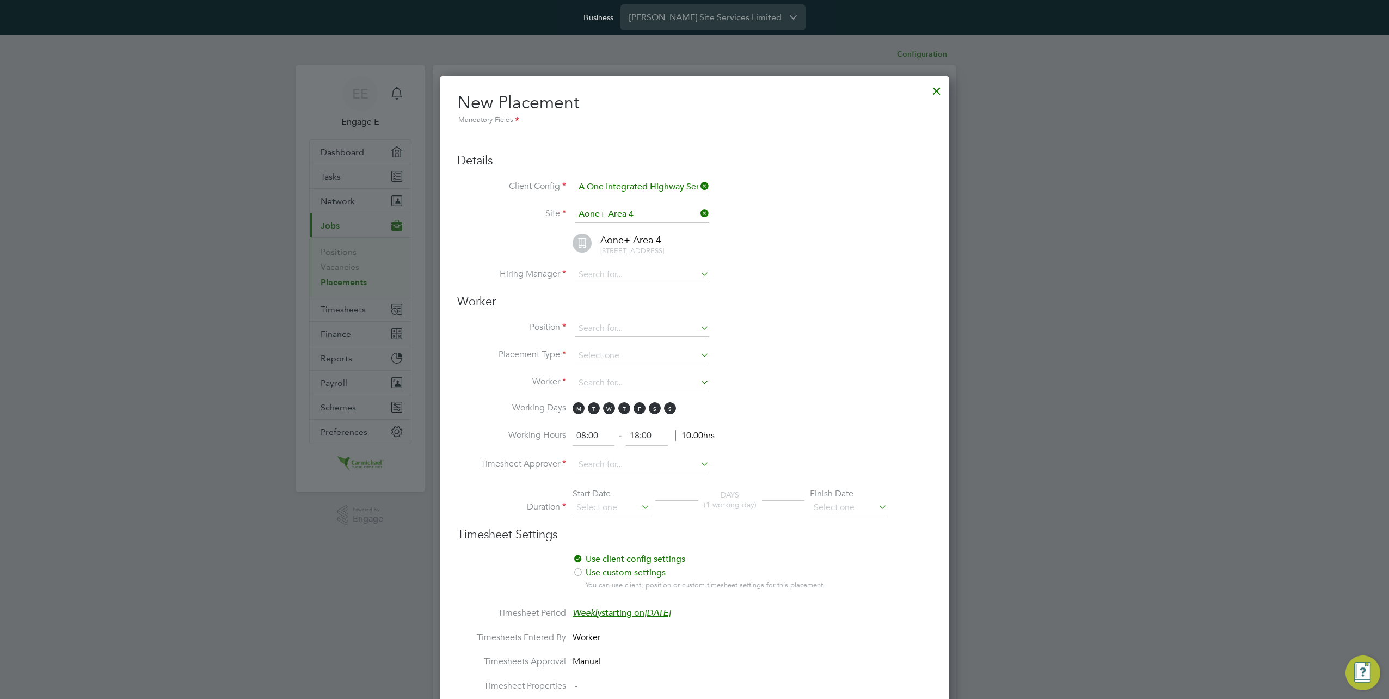
click at [938, 93] on div at bounding box center [937, 88] width 20 height 20
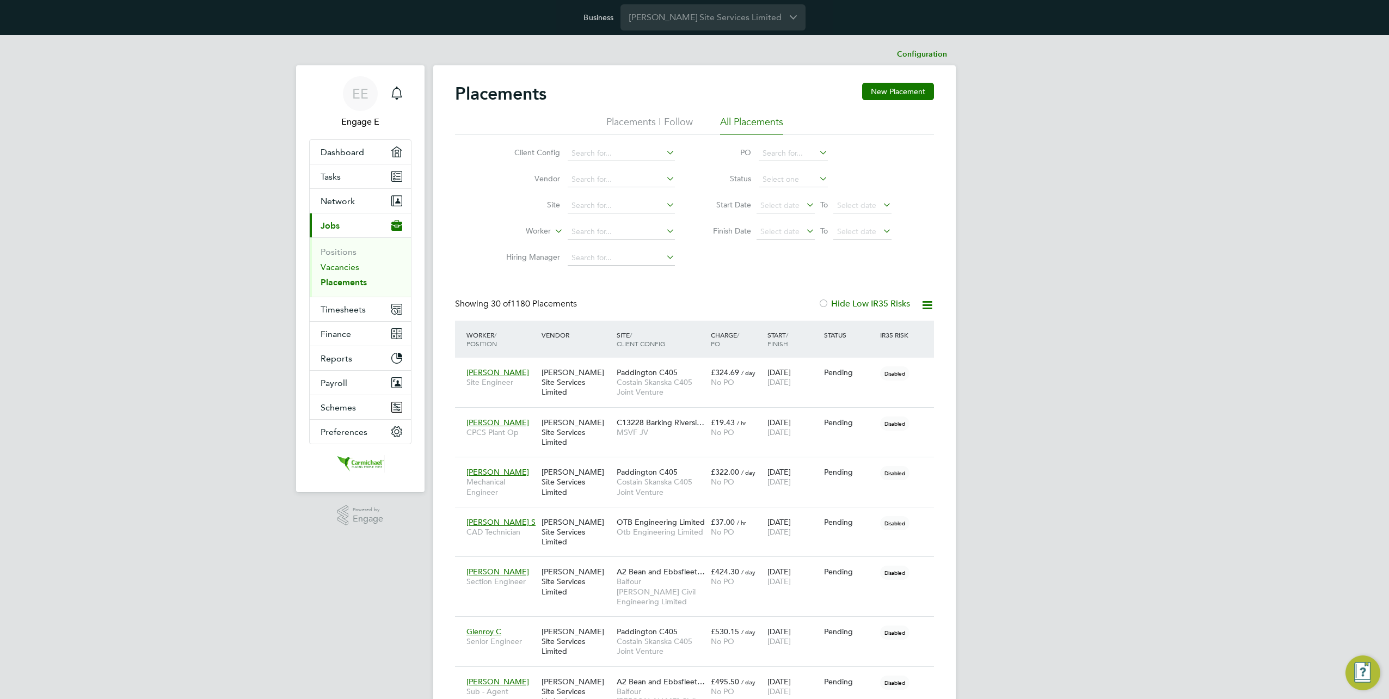
click at [352, 266] on link "Vacancies" at bounding box center [339, 267] width 39 height 10
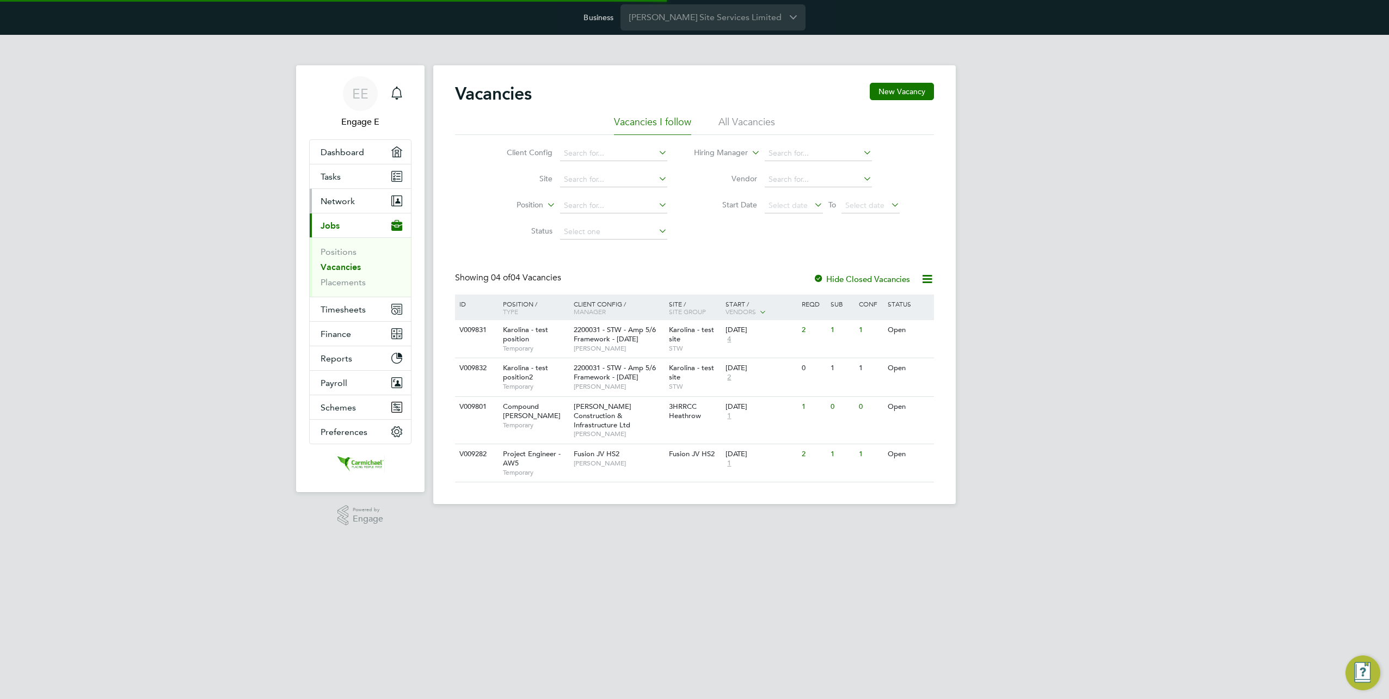
click at [349, 204] on span "Network" at bounding box center [337, 201] width 34 height 10
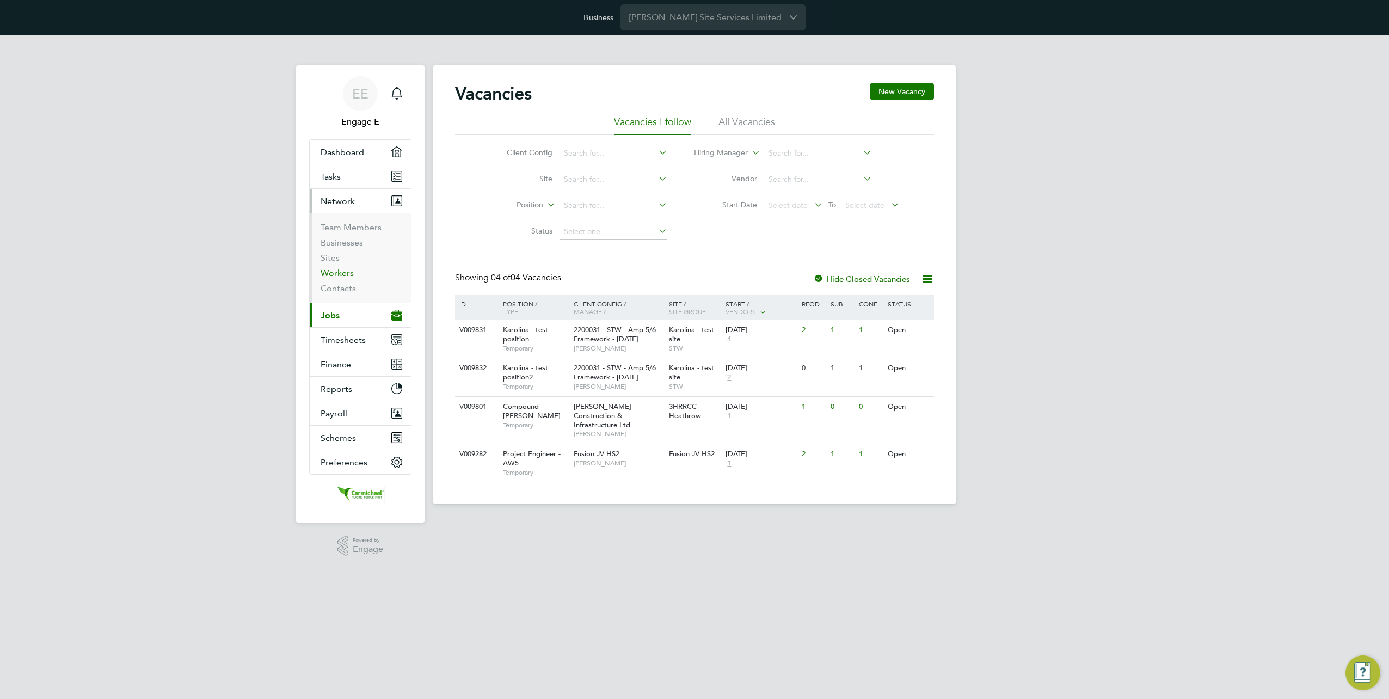
click at [334, 273] on link "Workers" at bounding box center [336, 273] width 33 height 10
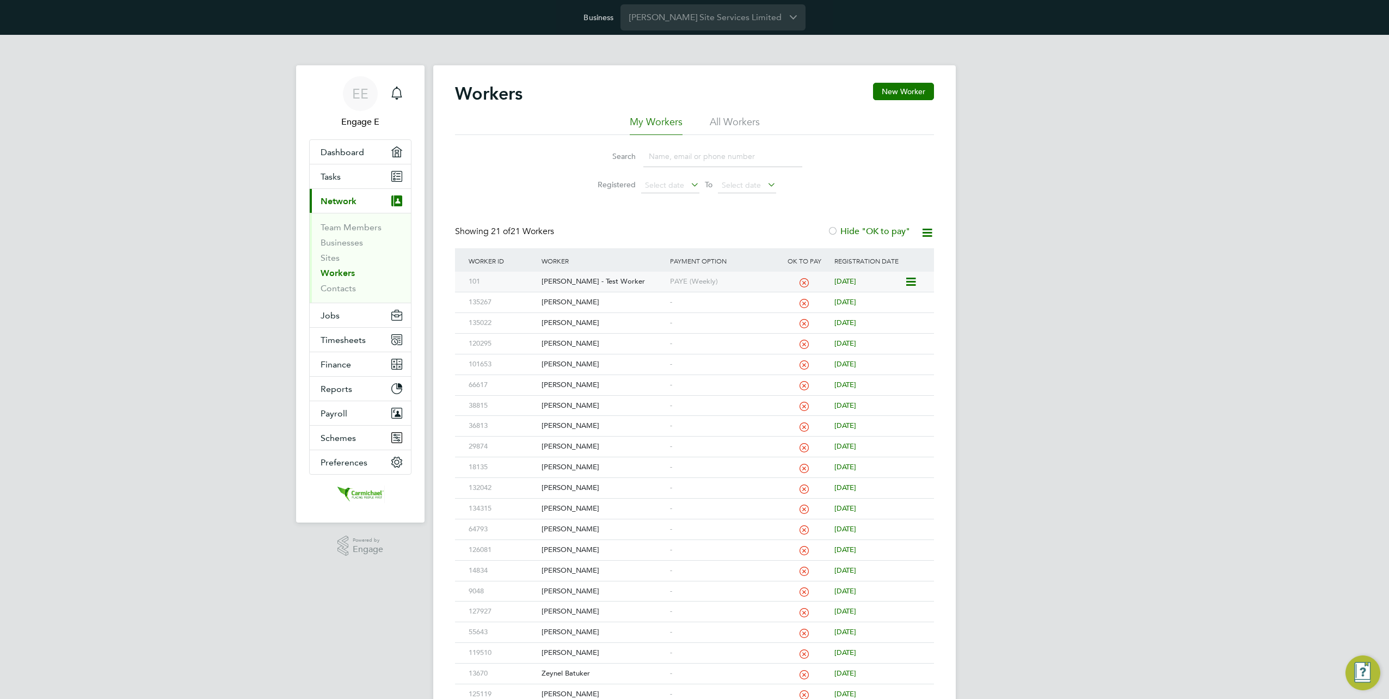
click at [909, 277] on icon at bounding box center [909, 281] width 11 height 13
click at [741, 276] on div "PAYE (Weekly)" at bounding box center [722, 282] width 110 height 20
click at [368, 320] on button "Jobs" at bounding box center [360, 315] width 101 height 24
click at [337, 262] on link "Vacancies" at bounding box center [339, 267] width 39 height 10
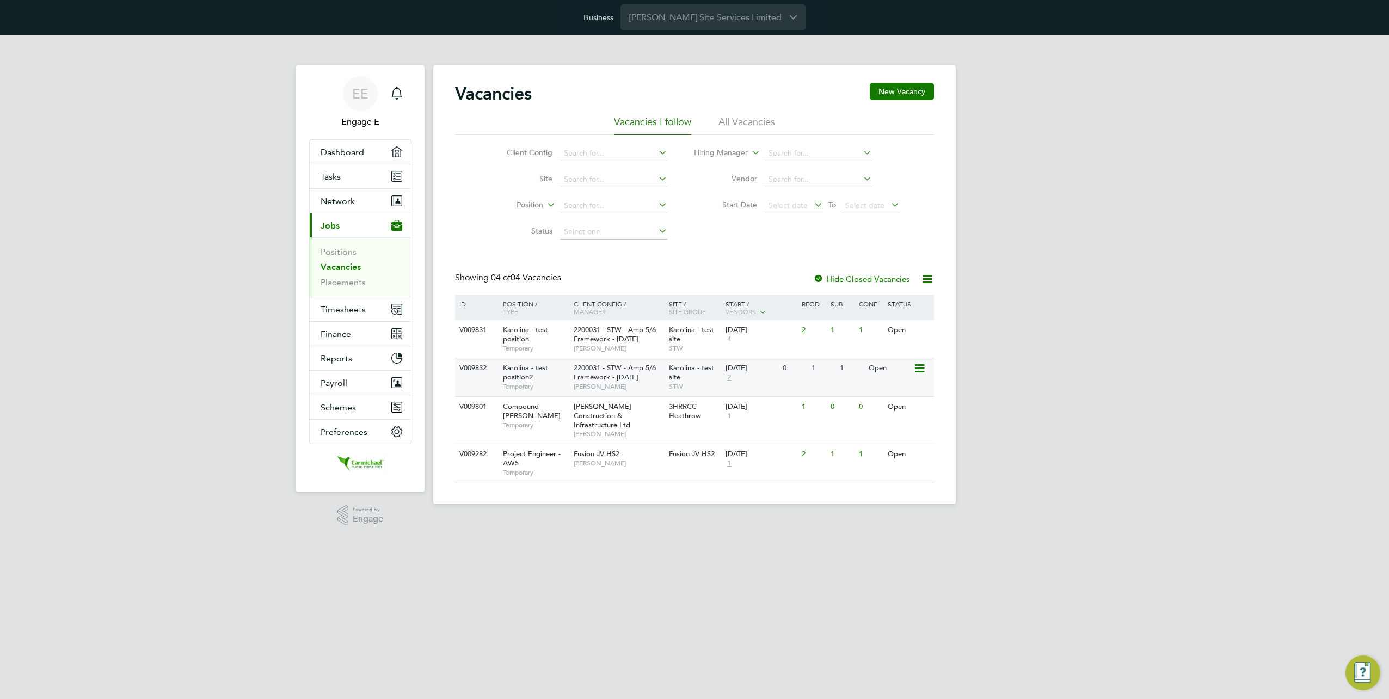
click at [534, 372] on span "Karolina - test position2" at bounding box center [525, 372] width 45 height 19
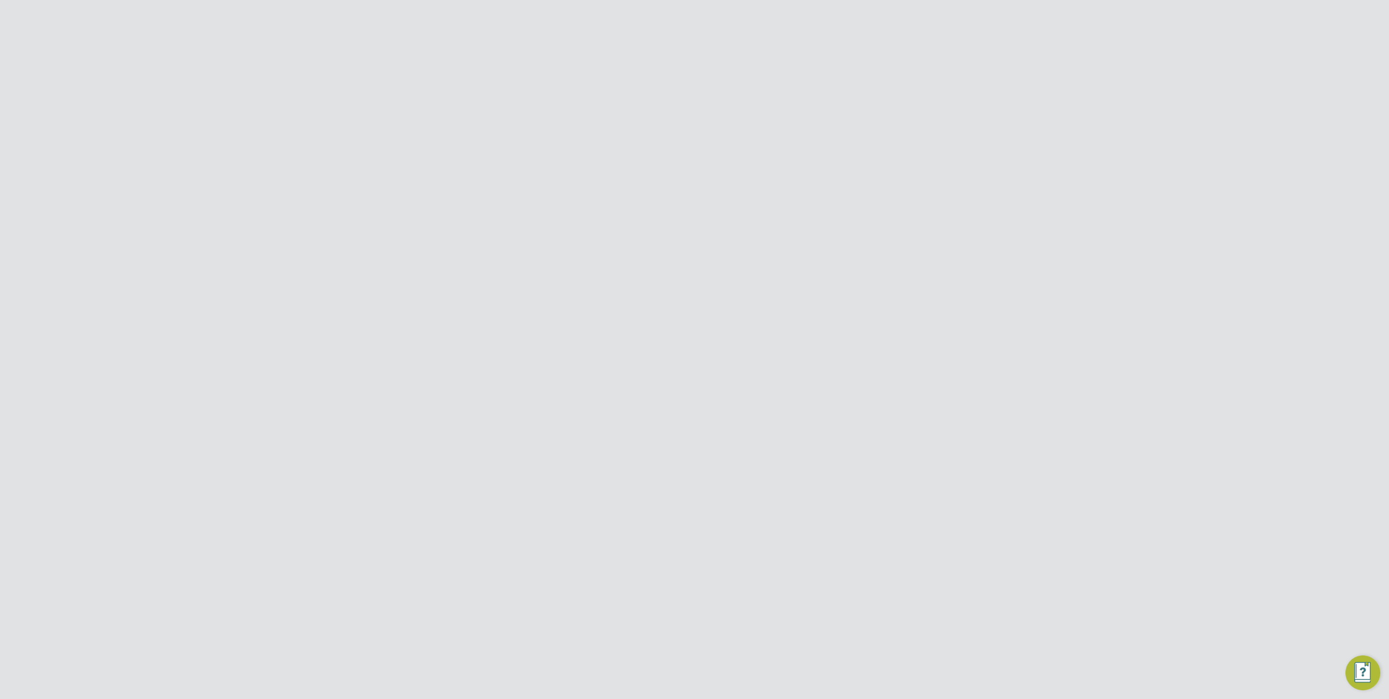
scroll to position [813, 0]
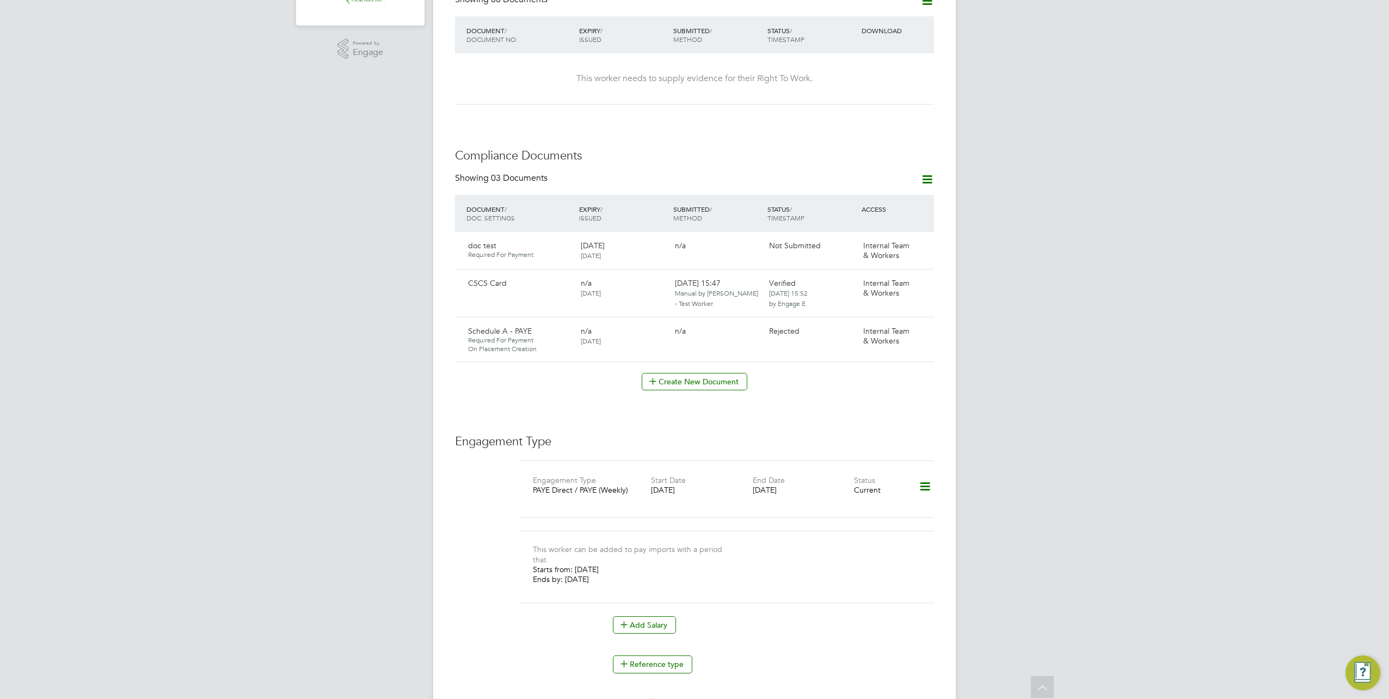
scroll to position [408, 0]
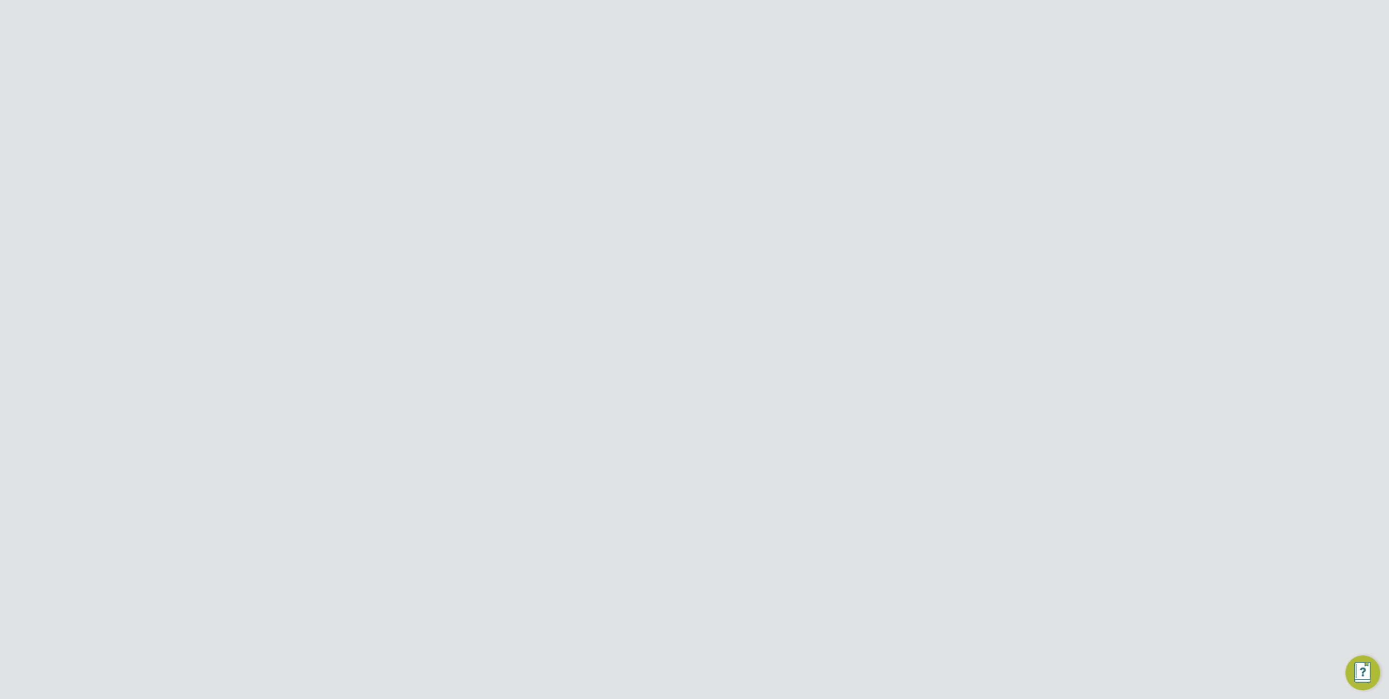
scroll to position [599, 0]
click at [922, 523] on icon at bounding box center [920, 525] width 11 height 13
click at [502, 555] on button "Submit Worker" at bounding box center [500, 555] width 82 height 17
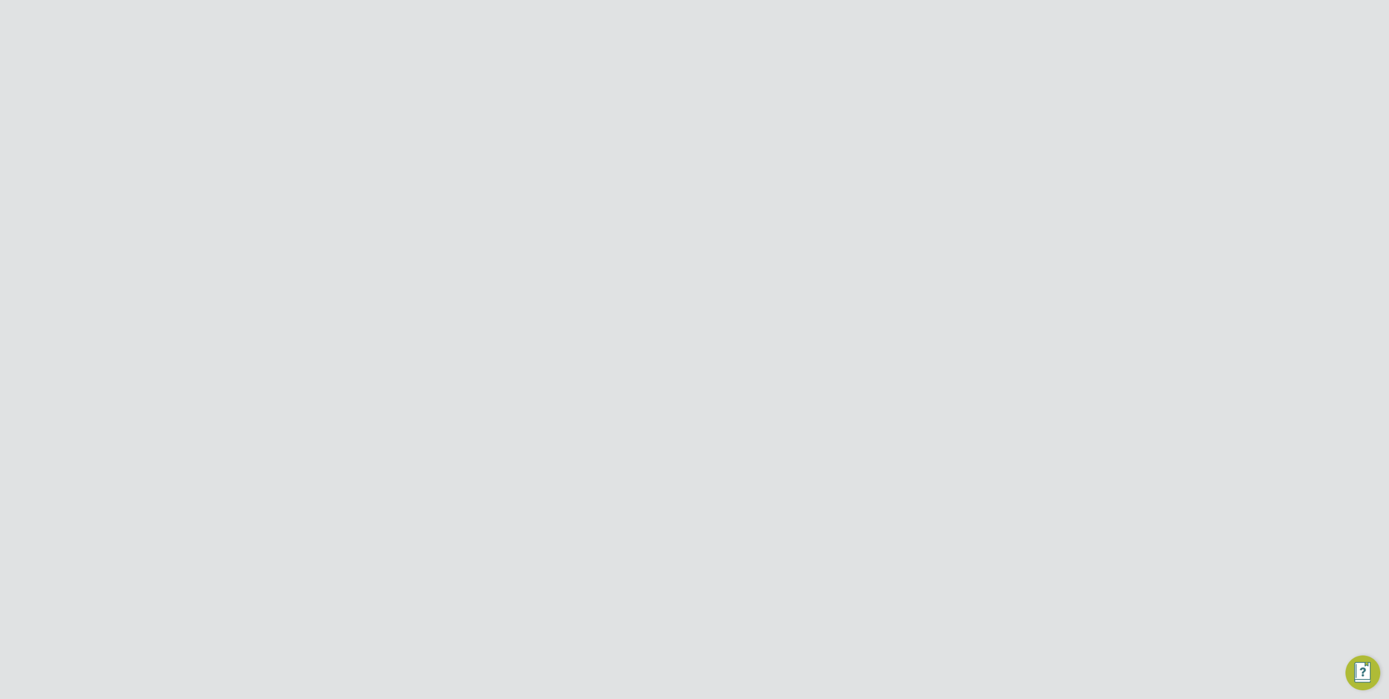
scroll to position [538, 0]
click at [932, 40] on div at bounding box center [931, 34] width 20 height 20
click at [507, 281] on button "Submit Worker" at bounding box center [500, 283] width 82 height 17
click at [679, 305] on li "[PERSON_NAME] - Test Worker (101)" at bounding box center [659, 310] width 156 height 15
type input "[PERSON_NAME] - Test Worker (101)"
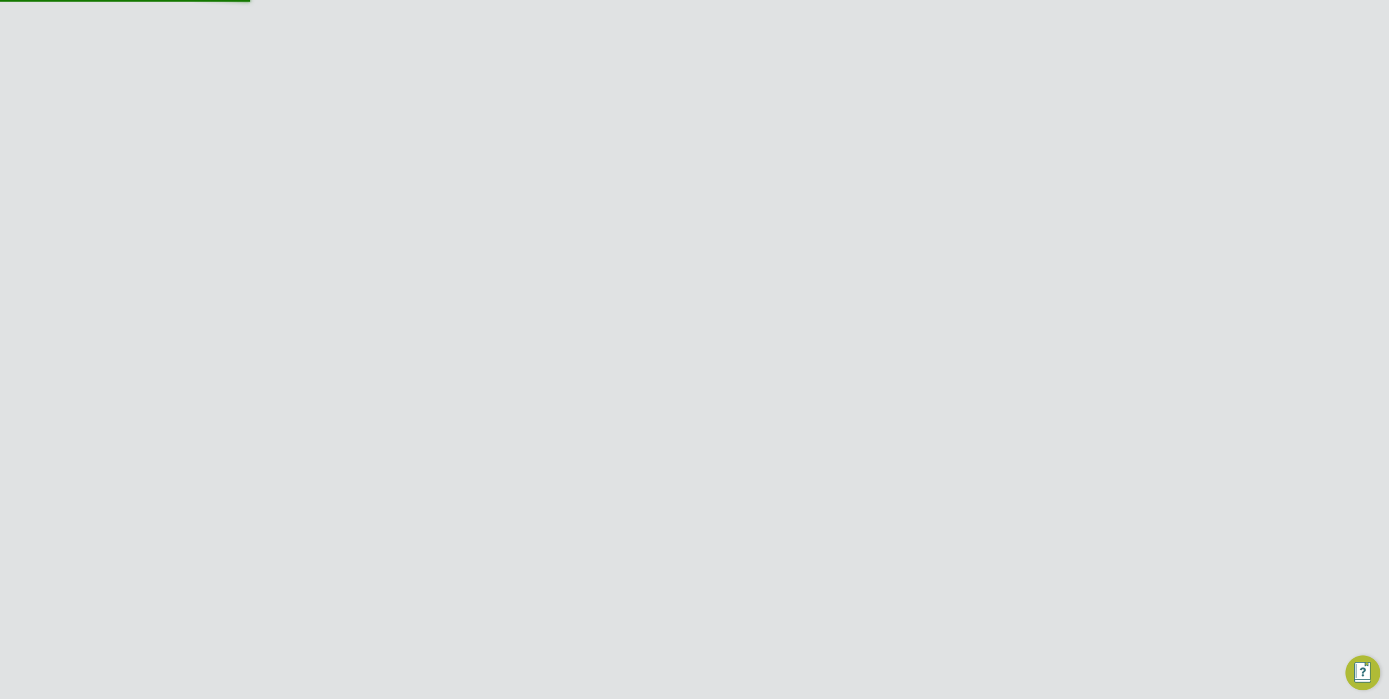
scroll to position [802, 497]
click at [668, 334] on input at bounding box center [640, 330] width 118 height 16
click at [653, 355] on li "PAYE" at bounding box center [640, 357] width 119 height 14
type input "PAYE"
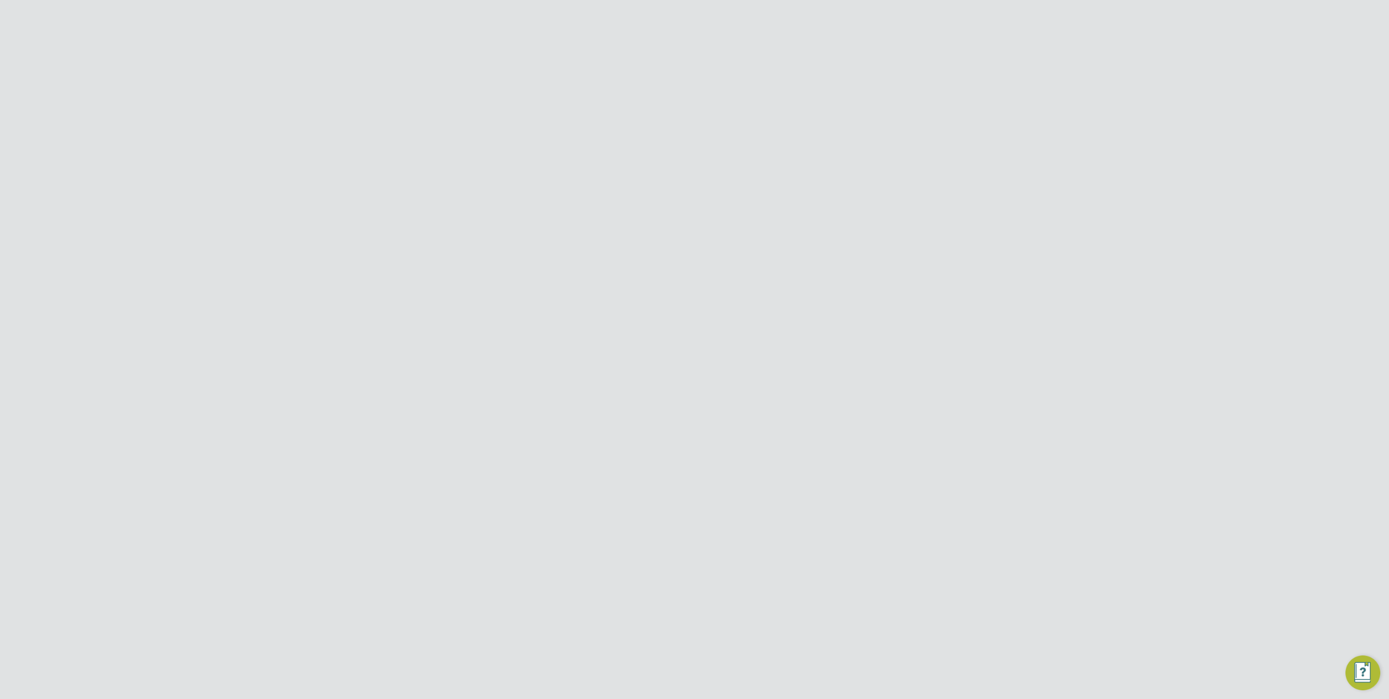
click at [782, 673] on button "Save" at bounding box center [779, 672] width 34 height 17
click at [727, 396] on button "Continue" at bounding box center [719, 391] width 49 height 17
click at [753, 431] on div "Error while Submitting a Prospect Unfortunately this worker has already been su…" at bounding box center [694, 349] width 1389 height 699
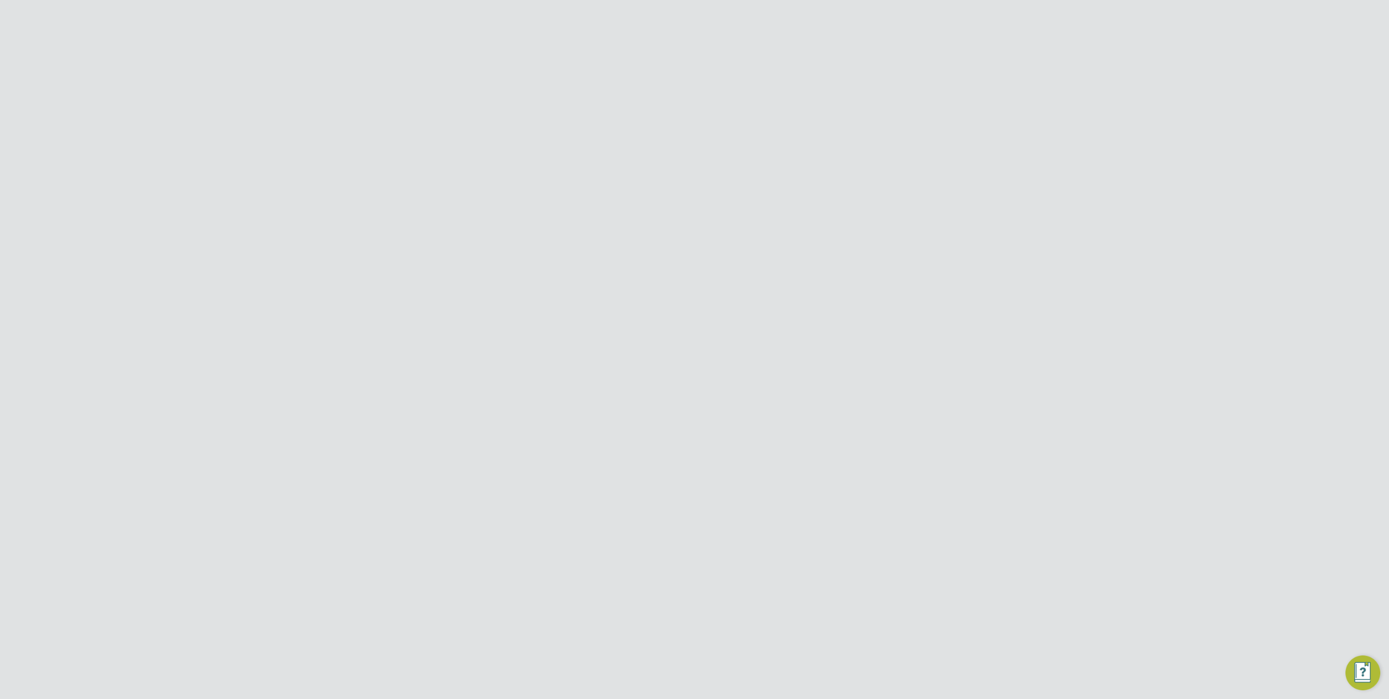
click at [933, 93] on div at bounding box center [931, 91] width 20 height 20
